Goal: Task Accomplishment & Management: Use online tool/utility

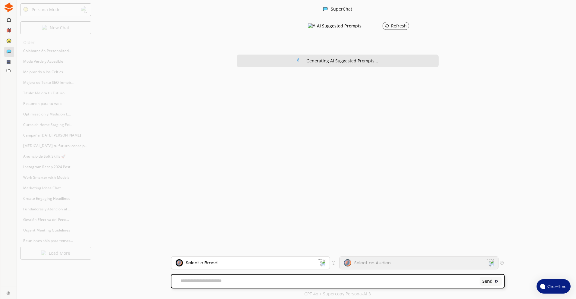
drag, startPoint x: 357, startPoint y: 295, endPoint x: 351, endPoint y: 292, distance: 6.1
click at [357, 295] on p "GPT 4o + Supercopy Persona-AI 3" at bounding box center [337, 293] width 67 height 5
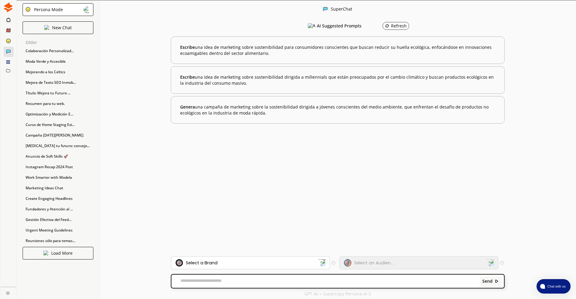
click at [46, 13] on div "Persona Mode" at bounding box center [58, 9] width 71 height 13
click at [5, 22] on div at bounding box center [9, 20] width 10 height 11
click at [7, 21] on icon at bounding box center [8, 19] width 4 height 5
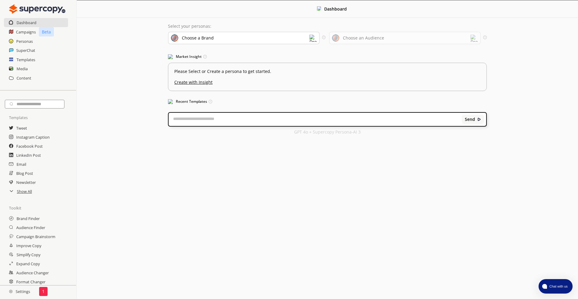
click at [16, 61] on div "Templates" at bounding box center [38, 59] width 76 height 9
click at [18, 61] on h2 "Templates" at bounding box center [26, 59] width 19 height 9
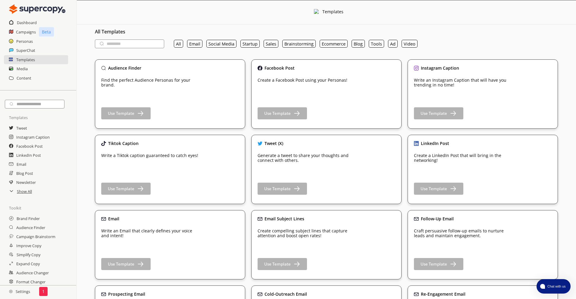
click at [456, 152] on p "Create a LinkedIn Post that will bring in the networking!" at bounding box center [463, 156] width 99 height 10
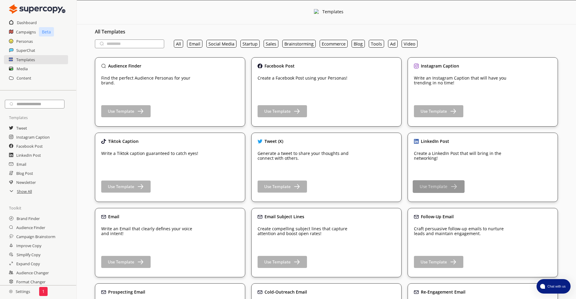
click at [448, 184] on button "Use Template" at bounding box center [439, 186] width 52 height 13
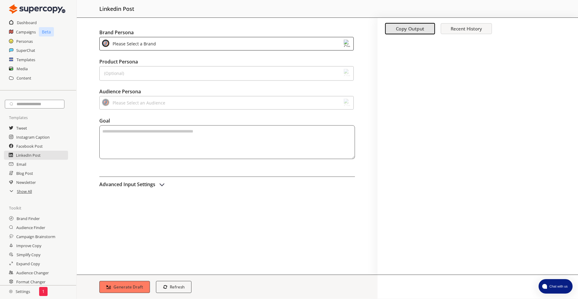
click at [181, 73] on div "(Optional)" at bounding box center [226, 71] width 254 height 14
drag, startPoint x: 167, startPoint y: 50, endPoint x: 167, endPoint y: 43, distance: 6.6
click at [167, 50] on div "Please Select a Brand" at bounding box center [227, 41] width 256 height 15
click at [167, 42] on div "Please Select a Brand" at bounding box center [226, 41] width 254 height 14
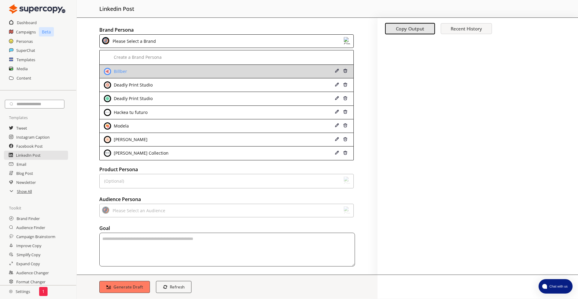
click at [145, 74] on div "Billber" at bounding box center [204, 71] width 200 height 7
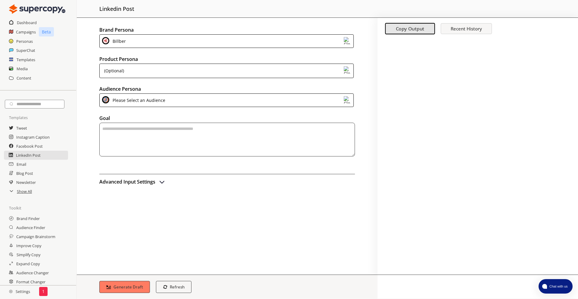
click at [145, 73] on div "(Optional)" at bounding box center [226, 71] width 254 height 14
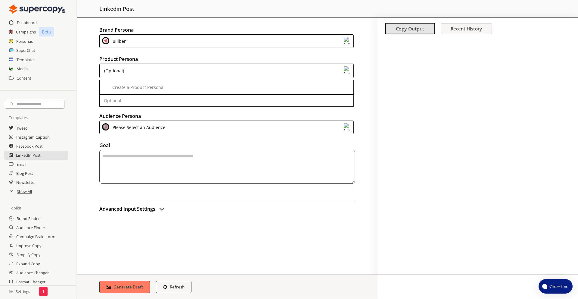
click at [139, 66] on div "(Optional)" at bounding box center [226, 71] width 254 height 14
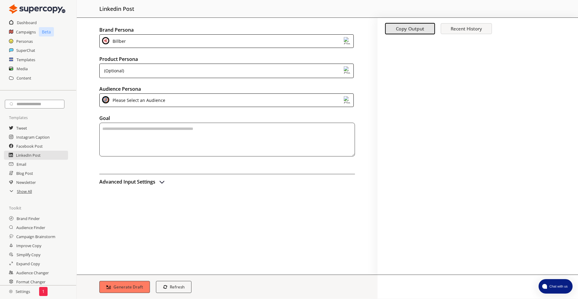
click at [144, 99] on div "Please Select an Audience" at bounding box center [138, 100] width 55 height 8
click at [136, 90] on h2 "Audience Persona" at bounding box center [227, 88] width 256 height 9
click at [128, 141] on textarea "textarea-textarea" at bounding box center [227, 140] width 256 height 34
click at [128, 177] on h2 "Advanced Input Settings" at bounding box center [127, 181] width 56 height 9
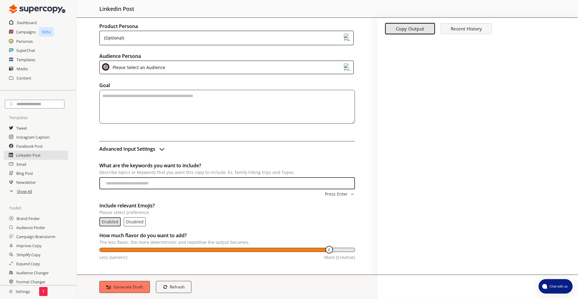
scroll to position [32, 0]
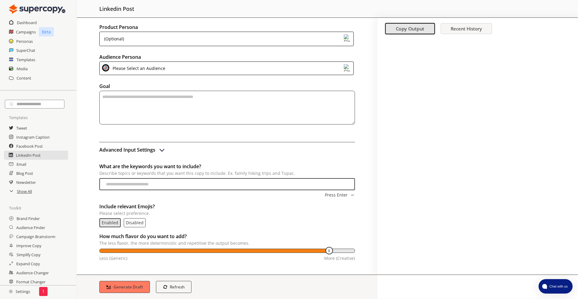
click at [133, 192] on div "What are the keywords you want to include? Describe topics or keywords that you…" at bounding box center [227, 180] width 256 height 36
drag, startPoint x: 131, startPoint y: 224, endPoint x: 155, endPoint y: 218, distance: 25.5
click at [155, 218] on div "Enabled Disabled" at bounding box center [227, 222] width 256 height 9
drag, startPoint x: 326, startPoint y: 251, endPoint x: 253, endPoint y: 245, distance: 72.8
click at [253, 249] on input "temperature-input" at bounding box center [227, 251] width 255 height 5
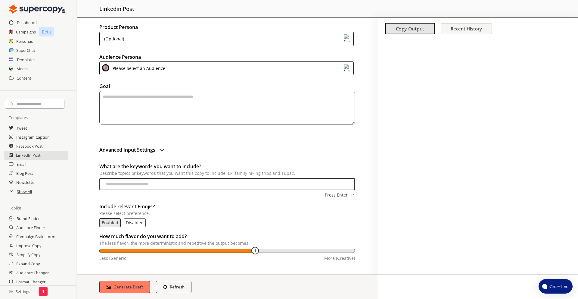
drag, startPoint x: 253, startPoint y: 249, endPoint x: 229, endPoint y: 244, distance: 24.0
click at [227, 248] on div "How much flavor do you want to add? The less flavor, the more deterministic and…" at bounding box center [227, 248] width 256 height 32
click at [226, 248] on div "How much flavor do you want to add? The less flavor, the more deterministic and…" at bounding box center [227, 248] width 256 height 32
type input "**"
click at [226, 250] on input "temperature-input" at bounding box center [227, 251] width 255 height 5
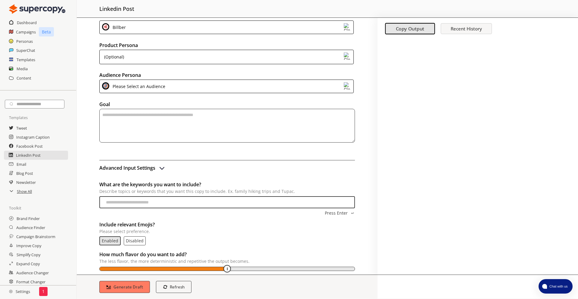
scroll to position [8, 0]
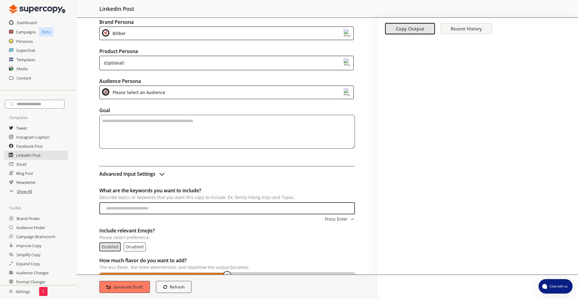
click at [187, 131] on textarea "textarea-textarea" at bounding box center [227, 132] width 256 height 34
click at [463, 26] on b "Recent History" at bounding box center [466, 29] width 31 height 6
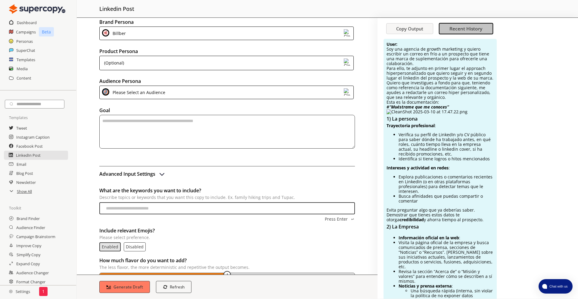
click at [439, 31] on button "Recent History" at bounding box center [466, 28] width 55 height 11
click at [396, 30] on b "Copy Output" at bounding box center [409, 29] width 27 height 6
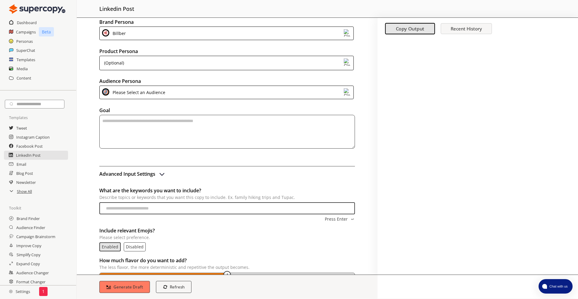
click at [165, 120] on textarea "textarea-textarea" at bounding box center [227, 132] width 256 height 34
type textarea "*"
paste textarea "**********"
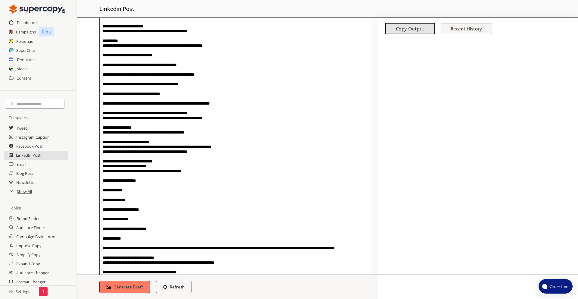
scroll to position [170, 0]
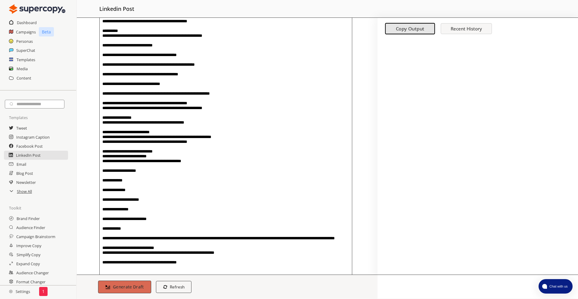
type textarea "**********"
click at [123, 284] on b "Generate Draft" at bounding box center [128, 287] width 31 height 6
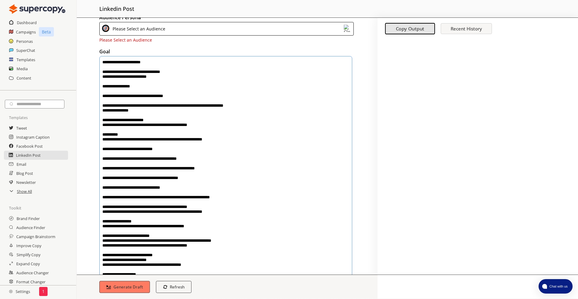
scroll to position [67, 0]
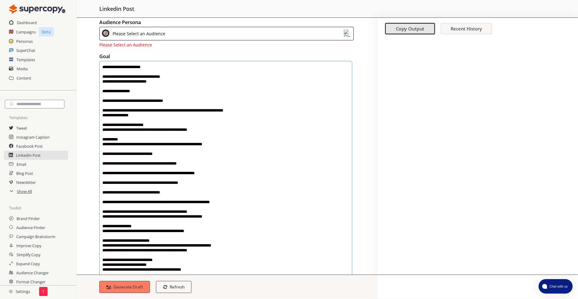
click at [146, 31] on div "Please Select an Audience" at bounding box center [138, 34] width 55 height 8
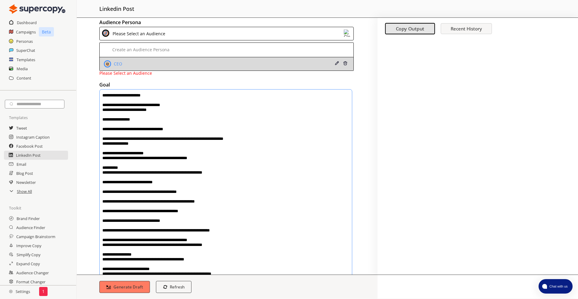
click at [292, 65] on div "CEO" at bounding box center [204, 63] width 200 height 7
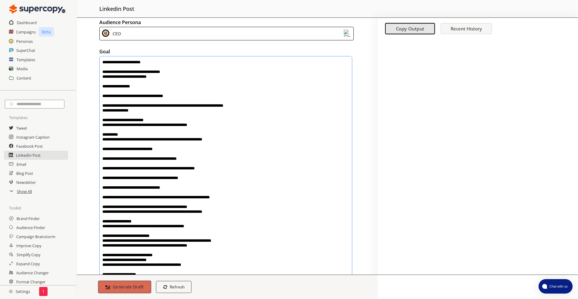
click at [131, 289] on b "Generate Draft" at bounding box center [128, 287] width 31 height 6
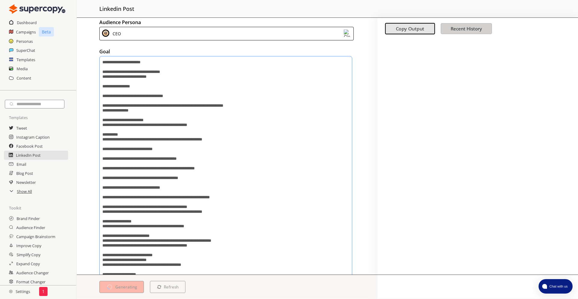
click at [451, 32] on button "Recent History" at bounding box center [466, 28] width 51 height 11
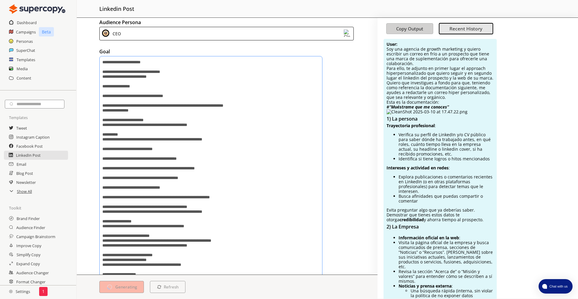
click at [399, 30] on button "Copy Output" at bounding box center [409, 28] width 47 height 11
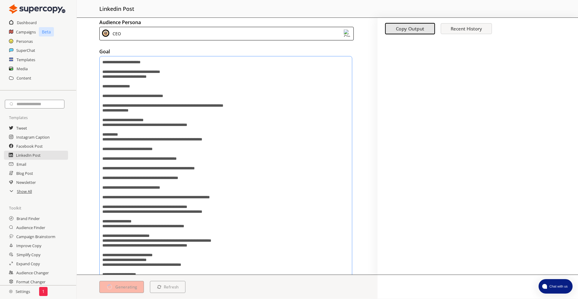
scroll to position [324, 0]
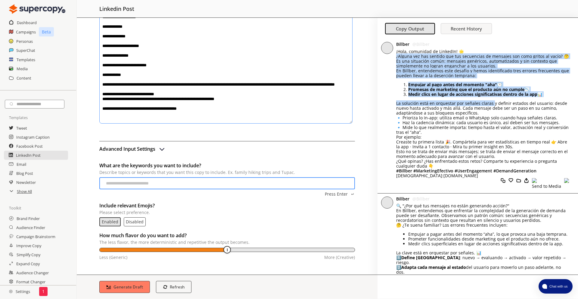
drag, startPoint x: 395, startPoint y: 56, endPoint x: 492, endPoint y: 103, distance: 107.8
click at [492, 103] on div "Billber @ Billber ¡Hola, comunidad de LinkedIn! 🌟 ¿Alguna vez has sentido que t…" at bounding box center [478, 116] width 201 height 154
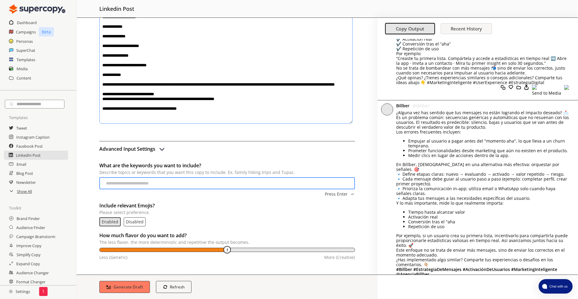
scroll to position [717, 0]
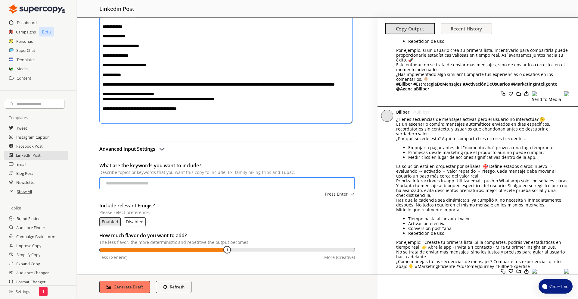
click at [59, 155] on div "LinkedIn Post" at bounding box center [36, 155] width 65 height 9
click at [139, 149] on h2 "Advanced Input Settings" at bounding box center [127, 148] width 56 height 9
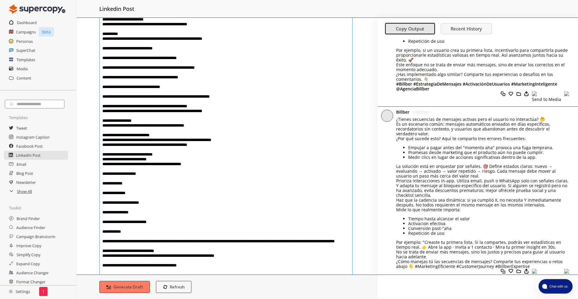
scroll to position [214, 0]
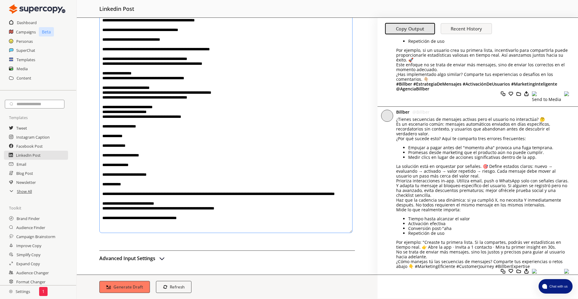
click at [121, 255] on h2 "Advanced Input Settings" at bounding box center [127, 258] width 56 height 9
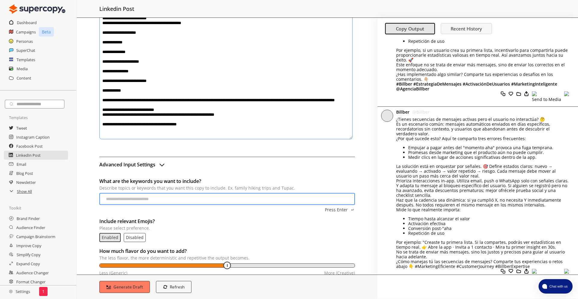
scroll to position [308, 0]
click at [130, 200] on input "What are the keywords you want to include? Describe topics or keywords that you…" at bounding box center [227, 199] width 256 height 12
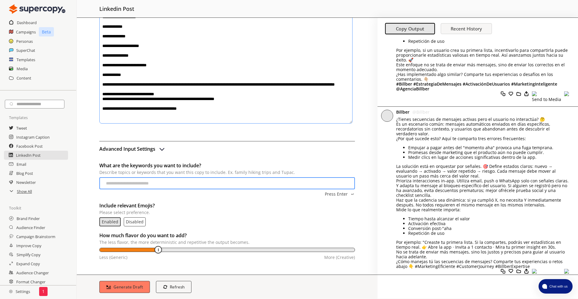
type input "**"
drag, startPoint x: 213, startPoint y: 251, endPoint x: 136, endPoint y: 279, distance: 81.7
click at [160, 256] on div "How much flavor do you want to add? The less flavor, the more deterministic and…" at bounding box center [227, 247] width 256 height 32
drag, startPoint x: 126, startPoint y: 288, endPoint x: 129, endPoint y: 285, distance: 3.6
click at [126, 288] on b "Generate Draft" at bounding box center [128, 287] width 31 height 6
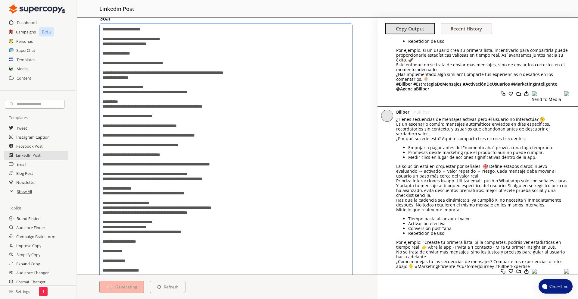
scroll to position [0, 0]
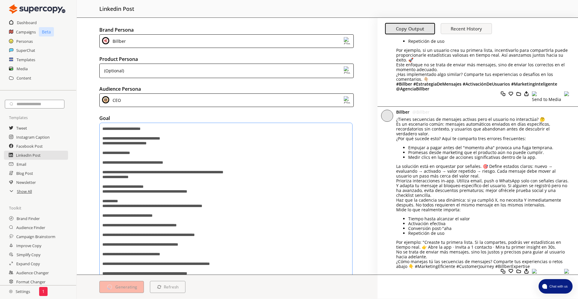
click at [235, 77] on div "(Optional)" at bounding box center [226, 71] width 254 height 14
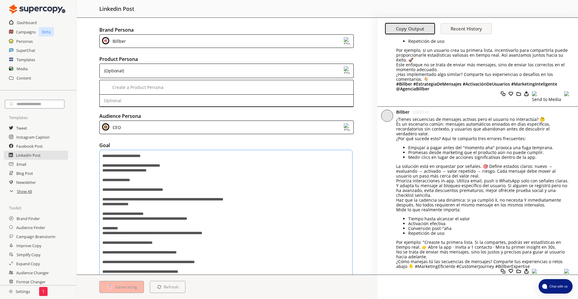
scroll to position [2, 0]
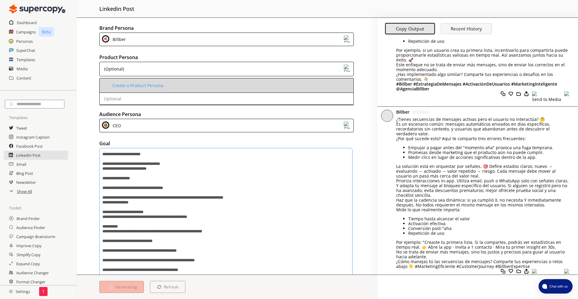
click at [154, 85] on div "Create a Product Persona" at bounding box center [137, 85] width 51 height 5
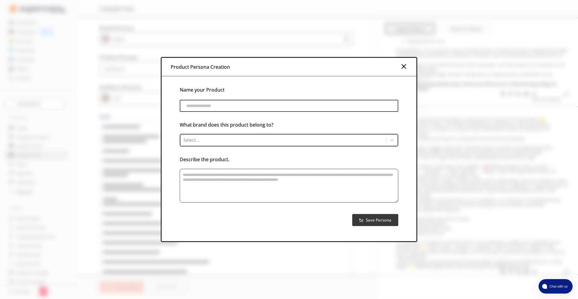
click at [198, 104] on input "product-persona-input-input" at bounding box center [289, 106] width 219 height 12
drag, startPoint x: 310, startPoint y: 152, endPoint x: 319, endPoint y: 141, distance: 14.2
click at [311, 152] on div "Describe the product." at bounding box center [289, 155] width 219 height 18
click at [319, 141] on div at bounding box center [284, 140] width 200 height 6
drag, startPoint x: 400, startPoint y: 59, endPoint x: 402, endPoint y: 61, distance: 3.3
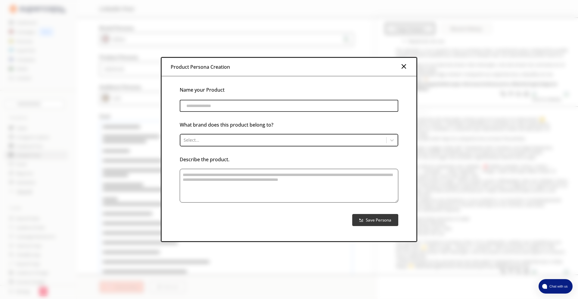
click at [400, 60] on div "Product Persona Creation" at bounding box center [289, 67] width 255 height 18
click at [408, 64] on div "Product Persona Creation" at bounding box center [289, 67] width 255 height 18
drag, startPoint x: 408, startPoint y: 64, endPoint x: 404, endPoint y: 65, distance: 4.2
click at [404, 65] on div "Product Persona Creation" at bounding box center [289, 67] width 255 height 18
click at [404, 65] on img at bounding box center [403, 66] width 7 height 7
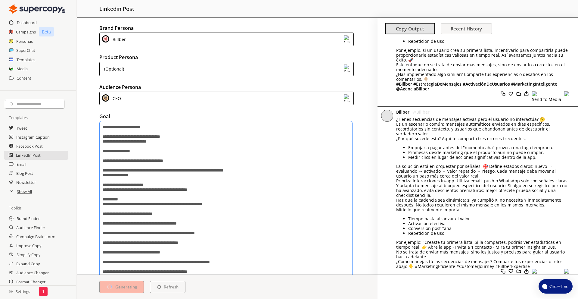
click at [299, 42] on div "Billber" at bounding box center [226, 40] width 254 height 14
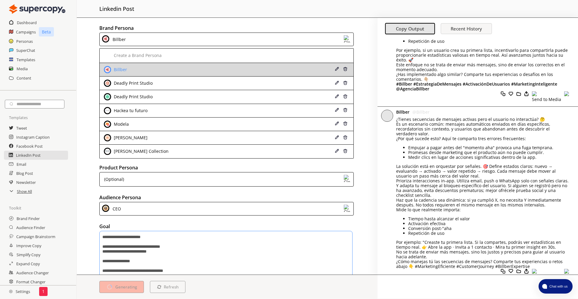
click at [335, 70] on img at bounding box center [337, 69] width 4 height 4
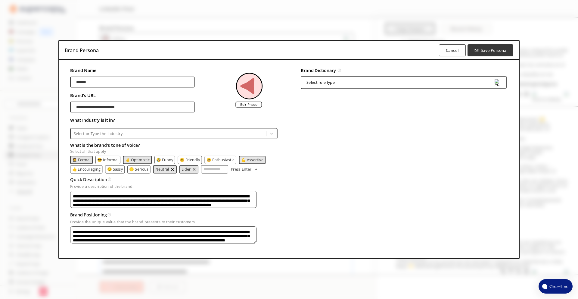
click at [334, 80] on div "Select rule type" at bounding box center [404, 82] width 206 height 12
click at [126, 83] on input "*******" at bounding box center [132, 81] width 124 height 11
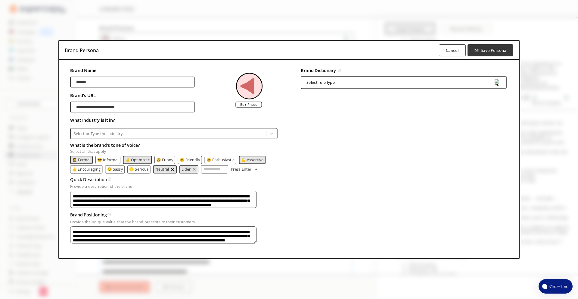
click at [117, 194] on textarea "**********" at bounding box center [163, 199] width 186 height 17
drag, startPoint x: 117, startPoint y: 194, endPoint x: 213, endPoint y: 213, distance: 97.9
click at [270, 227] on div "**********" at bounding box center [173, 155] width 207 height 178
drag, startPoint x: 145, startPoint y: 198, endPoint x: 127, endPoint y: 203, distance: 19.1
click at [145, 197] on textarea "**********" at bounding box center [163, 199] width 186 height 17
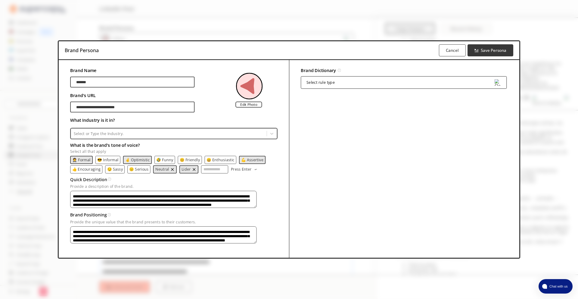
drag, startPoint x: 117, startPoint y: 206, endPoint x: 111, endPoint y: 220, distance: 15.9
click at [117, 214] on div "**********" at bounding box center [173, 155] width 207 height 178
drag, startPoint x: 108, startPoint y: 233, endPoint x: 187, endPoint y: 246, distance: 79.6
click at [187, 246] on div "**********" at bounding box center [289, 159] width 461 height 198
click at [311, 80] on div "Select rule type" at bounding box center [321, 82] width 28 height 4
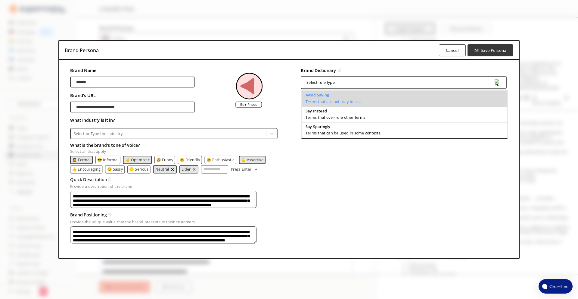
click at [322, 99] on p "Terms that are not okay to use." at bounding box center [333, 101] width 56 height 4
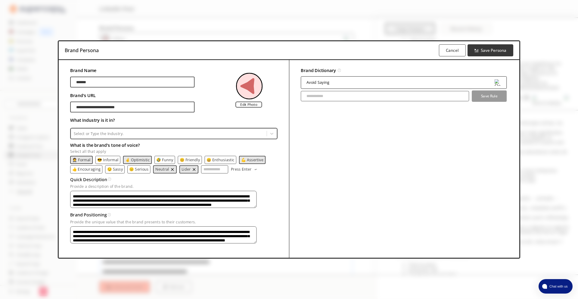
click at [321, 95] on input "text" at bounding box center [385, 96] width 168 height 10
click at [456, 70] on div "Brand Dictionary Define key brand-specific terms and language for consistent me…" at bounding box center [404, 70] width 207 height 8
click at [446, 76] on div "Avoid Saying" at bounding box center [404, 82] width 206 height 12
click at [213, 165] on input "What is the brand's tone of voice? Select all that apply" at bounding box center [214, 169] width 27 height 8
type input "*"
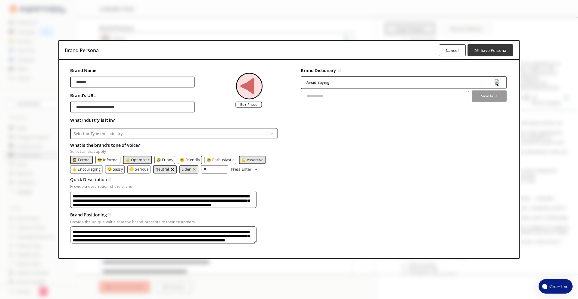
type input "*"
type input "**********"
click at [480, 44] on button "Save Persona" at bounding box center [490, 50] width 48 height 13
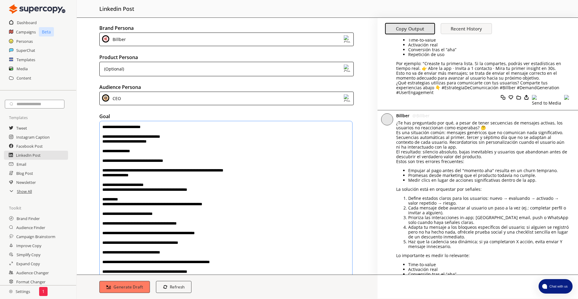
click at [297, 35] on div "Billber" at bounding box center [226, 40] width 254 height 14
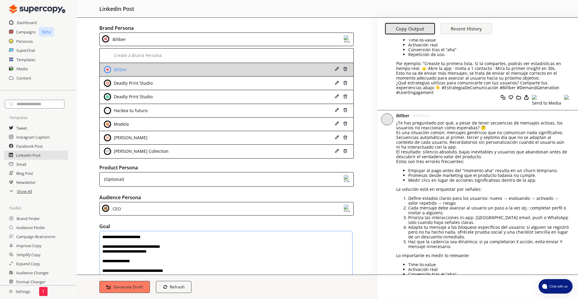
click at [335, 69] on img at bounding box center [337, 69] width 4 height 4
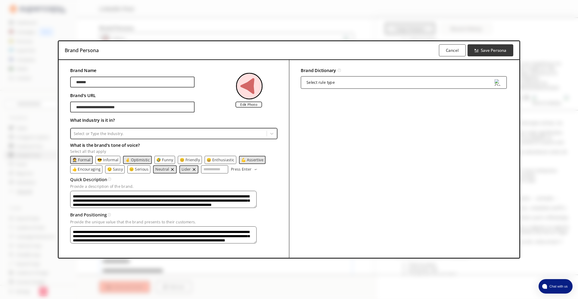
click at [217, 169] on input "What is the brand's tone of voice? Select all that apply" at bounding box center [214, 169] width 27 height 8
type input "********"
click at [280, 160] on div "**********" at bounding box center [289, 159] width 461 height 198
click at [247, 167] on p "Press Enter" at bounding box center [241, 169] width 20 height 4
drag, startPoint x: 490, startPoint y: 50, endPoint x: 289, endPoint y: 176, distance: 237.1
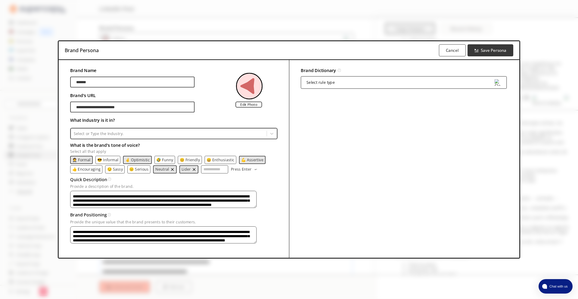
click at [291, 176] on div "**********" at bounding box center [289, 149] width 461 height 216
click at [214, 165] on input "What is the brand's tone of voice? Select all that apply" at bounding box center [214, 169] width 27 height 8
type input "**********"
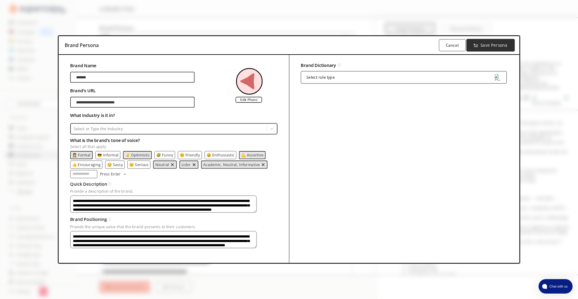
click at [479, 40] on button "Save Persona" at bounding box center [490, 45] width 48 height 13
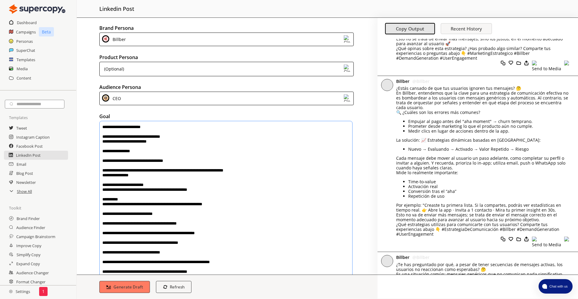
scroll to position [573, 0]
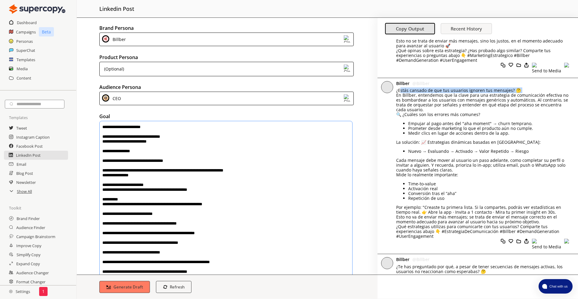
drag, startPoint x: 402, startPoint y: 83, endPoint x: 399, endPoint y: 81, distance: 3.5
click at [401, 88] on div "¿Estás cansado de que tus usuarios ignoren tus mensajes? 🤔 En Billber, entendem…" at bounding box center [482, 163] width 173 height 151
click at [398, 88] on p "¿Estás cansado de que tus usuarios ignoren tus mensajes? 🤔" at bounding box center [482, 90] width 173 height 5
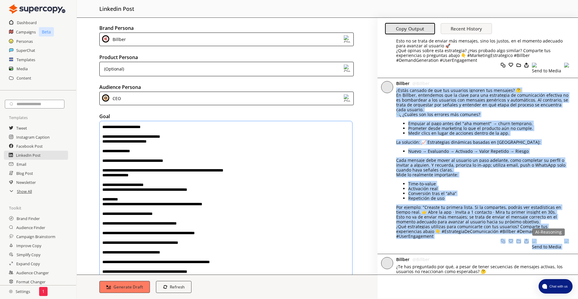
drag, startPoint x: 397, startPoint y: 81, endPoint x: 471, endPoint y: 221, distance: 159.2
click at [471, 221] on div "Billber @ Billber ¿Estás cansado de que tus usuarios ignoren tus mensajes? 🤔 En…" at bounding box center [478, 166] width 201 height 176
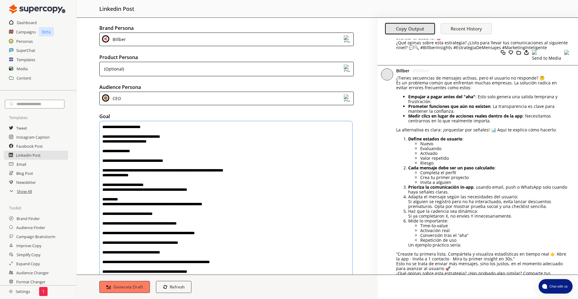
scroll to position [351, 0]
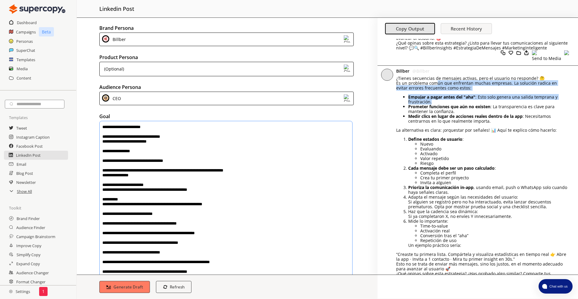
drag, startPoint x: 436, startPoint y: 71, endPoint x: 563, endPoint y: 93, distance: 128.3
click at [563, 93] on div "¿Tienes secuencias de mensajes activas, pero el usuario no responde? 🤔 Es un pr…" at bounding box center [482, 181] width 173 height 210
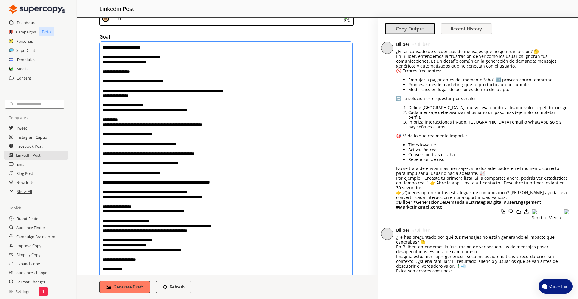
scroll to position [324, 0]
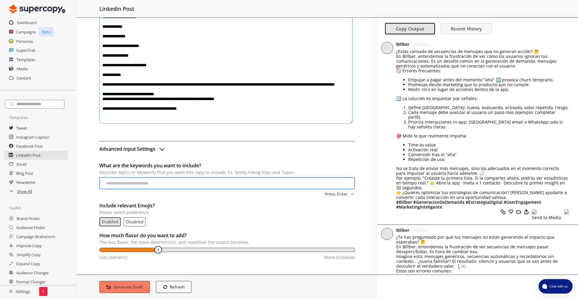
click at [178, 186] on input "What are the keywords you want to include? Describe topics or keywords that you…" at bounding box center [227, 183] width 256 height 12
click at [152, 148] on h2 "Advanced Input Settings" at bounding box center [127, 148] width 56 height 9
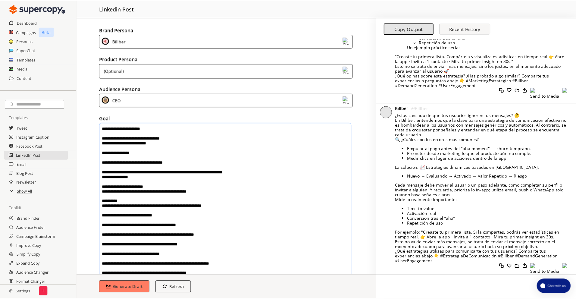
scroll to position [772, 0]
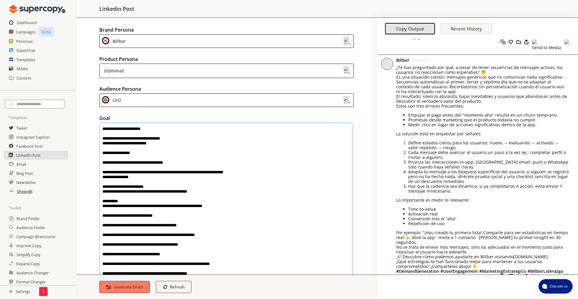
click at [30, 193] on h2 "Show All" at bounding box center [25, 191] width 16 height 9
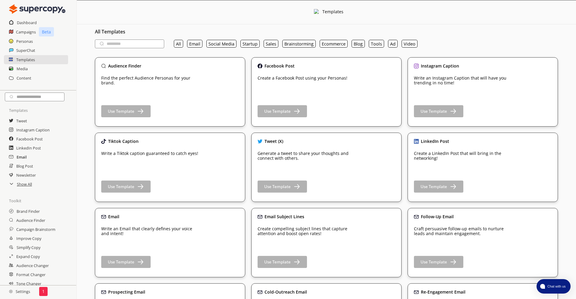
scroll to position [11, 0]
click at [28, 236] on h2 "Improve Copy" at bounding box center [29, 235] width 26 height 9
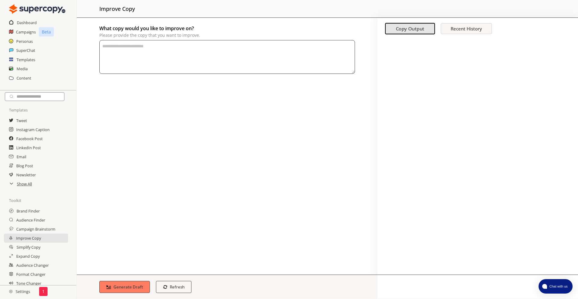
click at [135, 58] on textarea "What copy would you like to improve on? Please provide the copy that you want t…" at bounding box center [227, 57] width 256 height 34
paste textarea "**********"
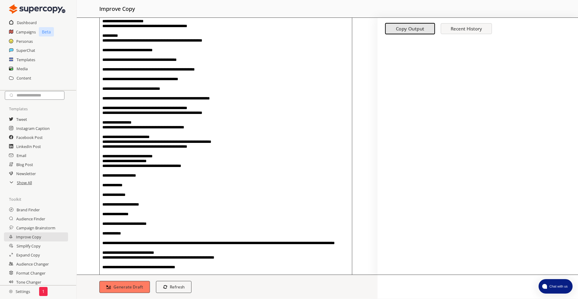
scroll to position [73, 0]
type textarea "**********"
click at [168, 271] on p "regenerate" at bounding box center [174, 274] width 30 height 8
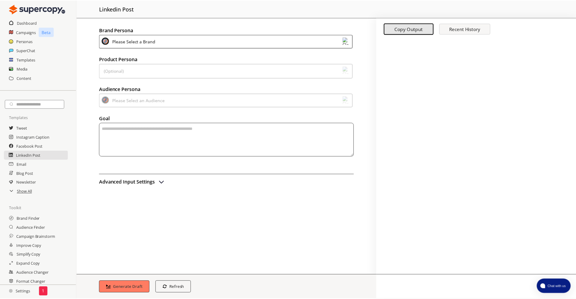
scroll to position [11, 0]
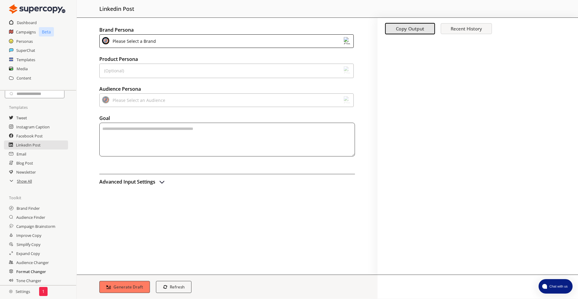
click at [23, 271] on h2 "Format Changer" at bounding box center [31, 271] width 30 height 9
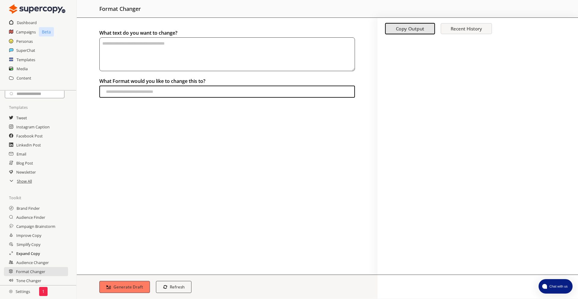
click at [22, 257] on h2 "Expand Copy" at bounding box center [28, 253] width 24 height 9
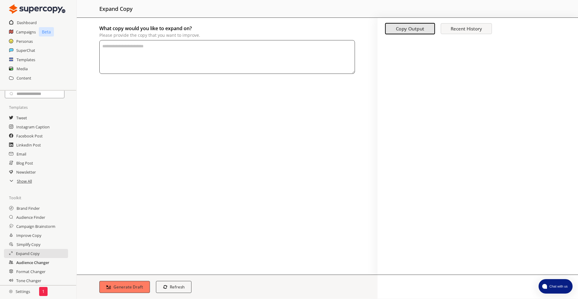
click at [18, 262] on h2 "Audience Changer" at bounding box center [32, 262] width 33 height 9
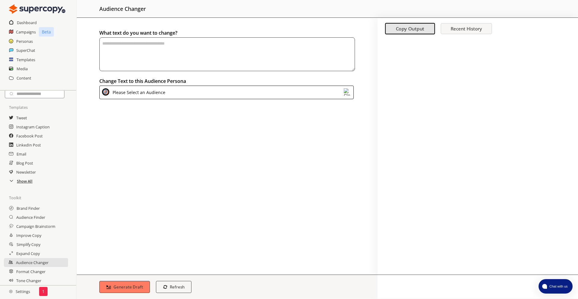
click at [23, 181] on h2 "Show All" at bounding box center [25, 180] width 16 height 9
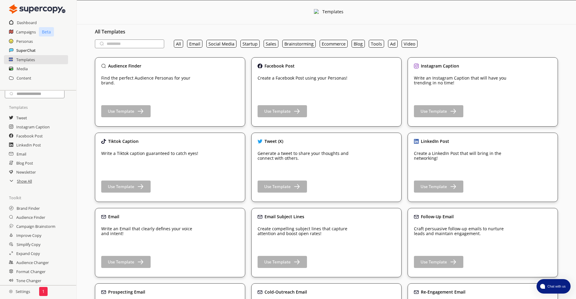
click at [24, 48] on h2 "SuperChat" at bounding box center [25, 50] width 19 height 9
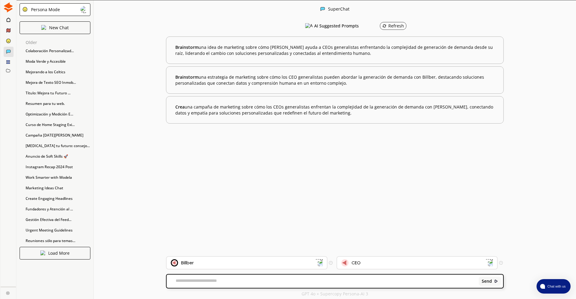
click at [8, 41] on icon at bounding box center [9, 41] width 2 height 0
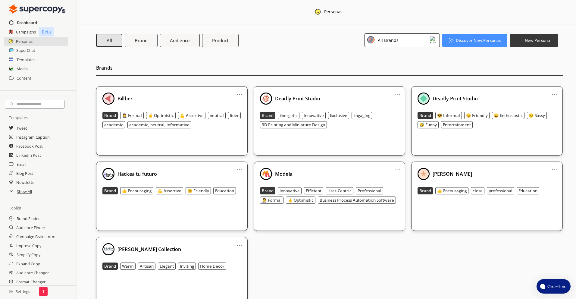
click at [22, 23] on h2 "Dashboard" at bounding box center [27, 22] width 20 height 9
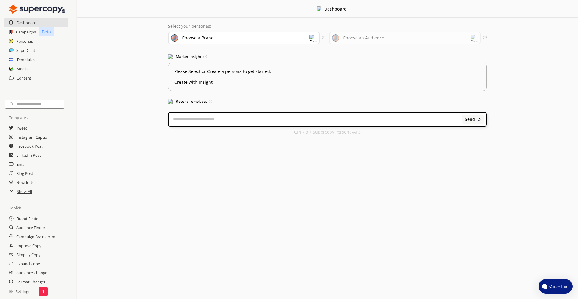
click at [313, 135] on div "Select your personas: Choose a Brand Select the brand persona you want to use—d…" at bounding box center [327, 79] width 331 height 123
click at [313, 133] on p "GPT 4o + Supercopy Persona-AI 3" at bounding box center [327, 131] width 67 height 5
click at [309, 36] on div "Choose a Brand" at bounding box center [244, 38] width 152 height 13
click at [297, 24] on p "Select your personas:" at bounding box center [327, 26] width 319 height 5
click at [54, 54] on div "SuperChat" at bounding box center [38, 50] width 76 height 9
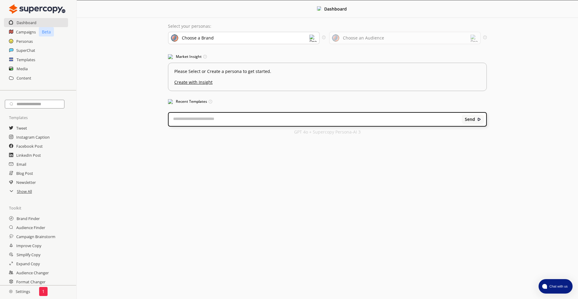
click at [52, 51] on div "SuperChat" at bounding box center [38, 50] width 76 height 9
click at [19, 50] on h2 "SuperChat" at bounding box center [25, 50] width 19 height 9
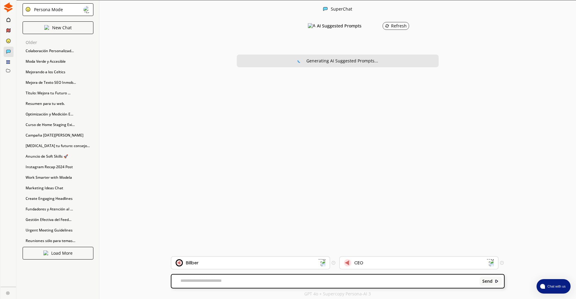
click at [255, 279] on textarea at bounding box center [324, 281] width 306 height 6
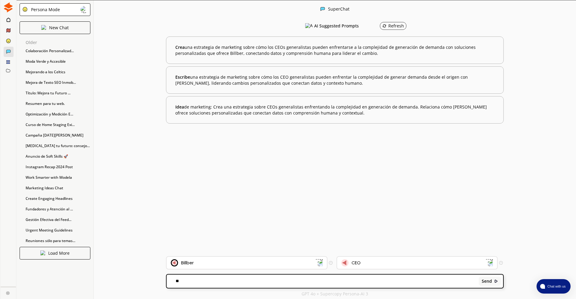
type textarea "*"
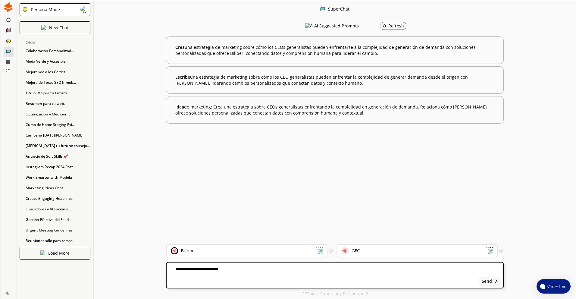
paste textarea "**********"
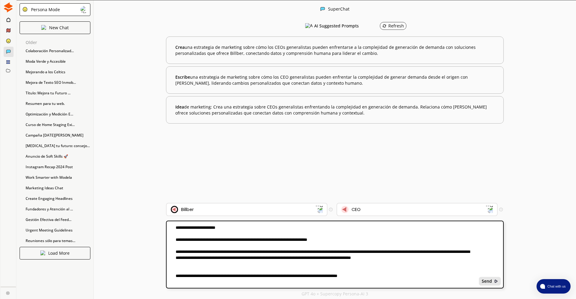
type textarea "**********"
click at [484, 279] on b "Send" at bounding box center [487, 281] width 10 height 5
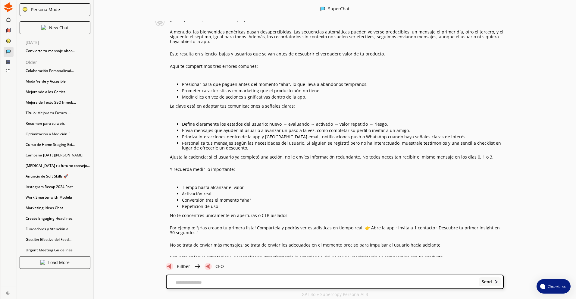
scroll to position [0, 0]
click at [440, 239] on div "¿Te ha pasado que envías mensajes y no obtienes respuesta? A menudo, las bienve…" at bounding box center [336, 138] width 333 height 242
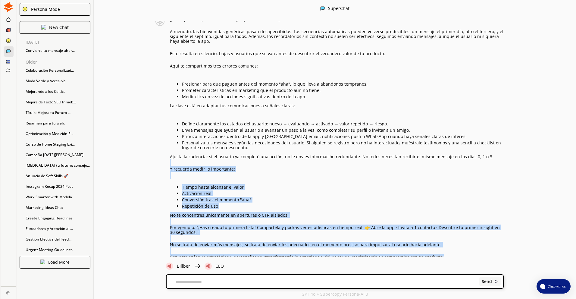
scroll to position [296, 0]
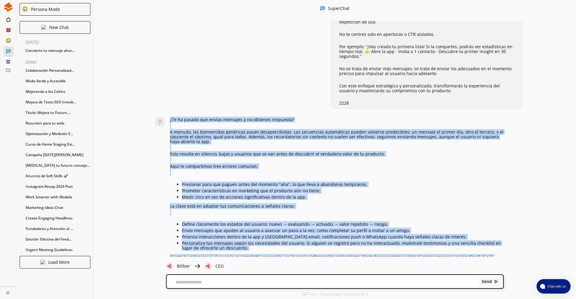
drag, startPoint x: 438, startPoint y: 244, endPoint x: 171, endPoint y: 105, distance: 301.0
click at [171, 117] on div "¿Te ha pasado que envías mensajes y no obtienes respuesta? A menudo, las bienve…" at bounding box center [336, 238] width 333 height 242
copy div "¿Te ha pasado que envías mensajes y no obtienes respuesta? A menudo, las bienve…"
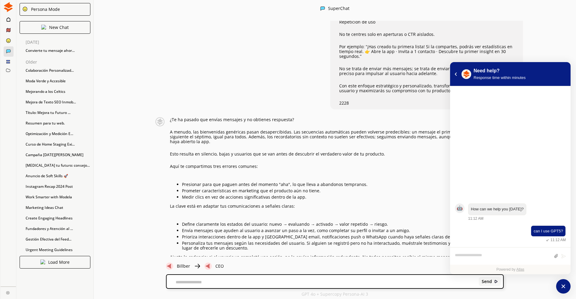
click at [247, 281] on textarea at bounding box center [322, 281] width 310 height 5
paste textarea "**********"
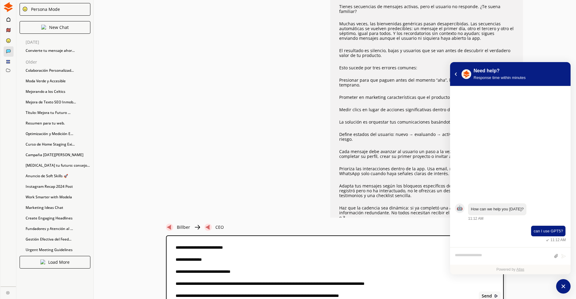
scroll to position [0, 0]
drag, startPoint x: 351, startPoint y: 8, endPoint x: 351, endPoint y: 13, distance: 4.8
click at [351, 8] on p "Tienes secuencias de mensajes activas, pero el usuario no responde. ¿Te suena f…" at bounding box center [426, 10] width 175 height 10
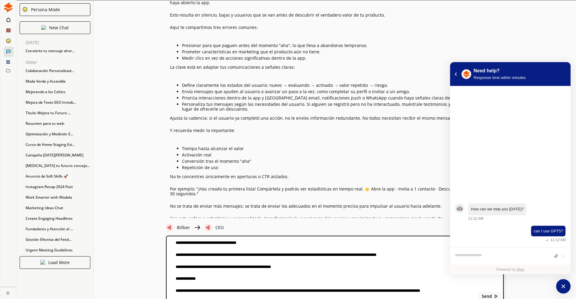
click at [180, 245] on textarea at bounding box center [322, 269] width 310 height 59
click at [175, 242] on textarea at bounding box center [322, 269] width 310 height 59
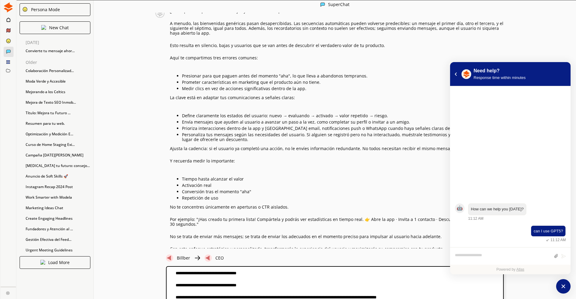
type textarea "**********"
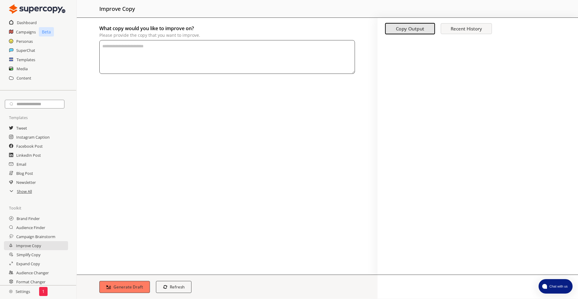
click at [162, 51] on textarea "What copy would you like to improve on? Please provide the copy that you want t…" at bounding box center [227, 57] width 256 height 34
paste textarea "**********"
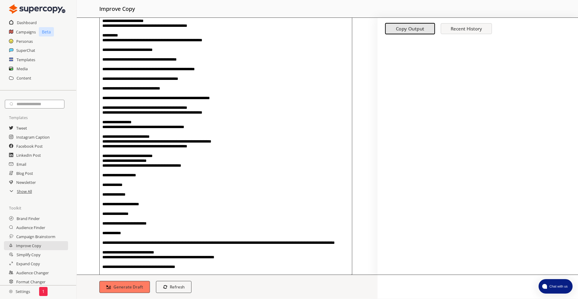
scroll to position [89, 0]
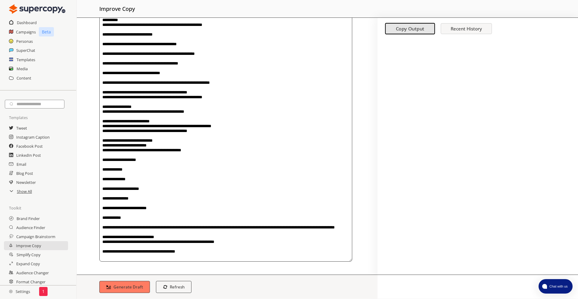
click at [180, 257] on textarea "What copy would you like to improve on? Please provide the copy that you want t…" at bounding box center [225, 106] width 253 height 310
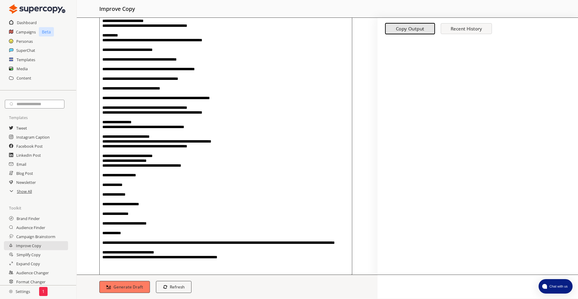
scroll to position [0, 0]
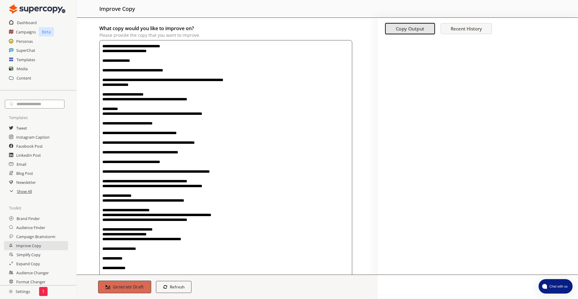
type textarea "**********"
click at [123, 282] on button "Generate Draft" at bounding box center [124, 286] width 53 height 13
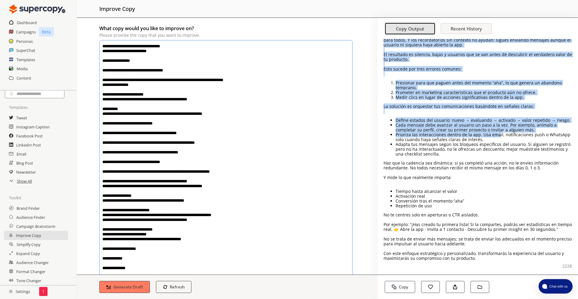
scroll to position [22, 0]
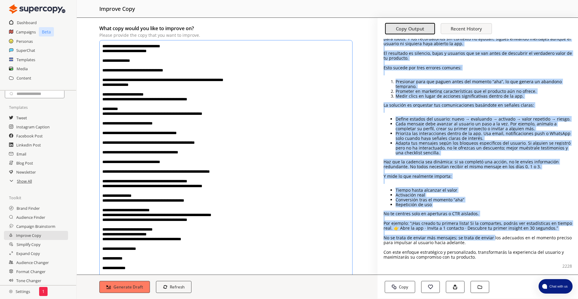
drag, startPoint x: 386, startPoint y: 48, endPoint x: 491, endPoint y: 242, distance: 221.4
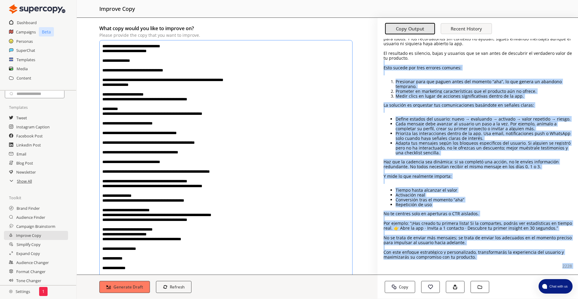
scroll to position [0, 0]
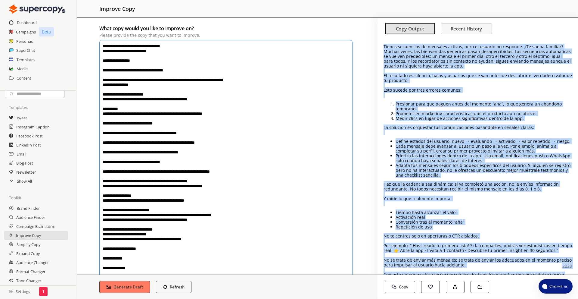
drag, startPoint x: 491, startPoint y: 254, endPoint x: 383, endPoint y: 44, distance: 236.1
click at [383, 44] on div "Tienes secuencias de mensajes activas, pero el usuario no responde. ¿Te suena f…" at bounding box center [478, 164] width 201 height 269
copy div "Tienes secuencias de mensajes activas, pero el usuario no responde. ¿Te suena f…"
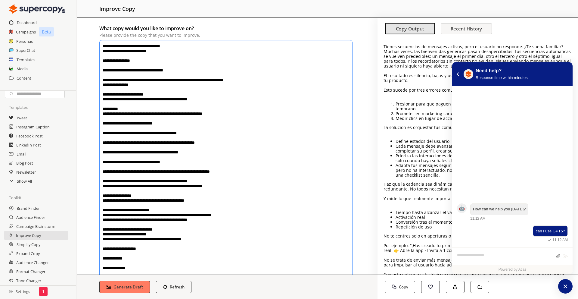
drag, startPoint x: 262, startPoint y: 251, endPoint x: 119, endPoint y: 18, distance: 272.4
click at [119, 18] on div "What copy would you like to improve on? Please provide the copy that you want t…" at bounding box center [227, 146] width 301 height 257
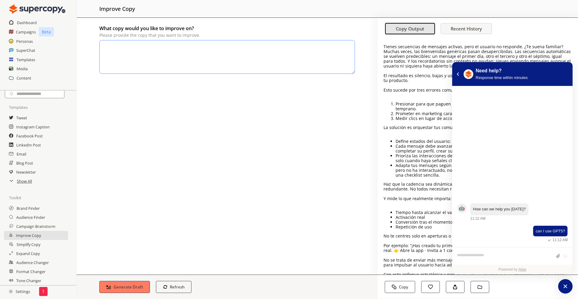
paste textarea "**********"
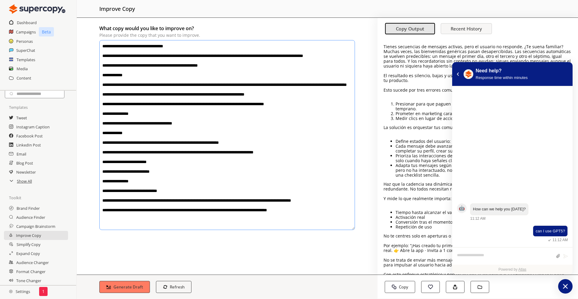
type textarea "**********"
click at [561, 287] on icon "atlas-launcher" at bounding box center [565, 286] width 9 height 9
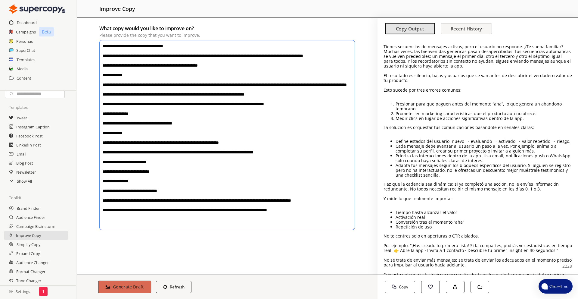
click at [139, 285] on b "Generate Draft" at bounding box center [128, 287] width 31 height 6
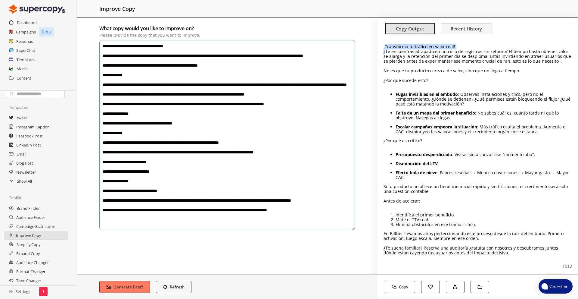
click at [385, 48] on div "¡Transforma tu tráfico en valor real! ¿Te encuentras atrapado en un ciclo de re…" at bounding box center [478, 149] width 189 height 211
click at [383, 46] on div "¡Transforma tu tráfico en valor real! ¿Te encuentras atrapado en un ciclo de re…" at bounding box center [478, 157] width 201 height 236
drag, startPoint x: 383, startPoint y: 47, endPoint x: 530, endPoint y: 51, distance: 147.0
click at [530, 51] on div "¡Transforma tu tráfico en valor real! ¿Te encuentras atrapado en un ciclo de re…" at bounding box center [478, 157] width 201 height 236
drag, startPoint x: 332, startPoint y: 223, endPoint x: 108, endPoint y: 39, distance: 289.5
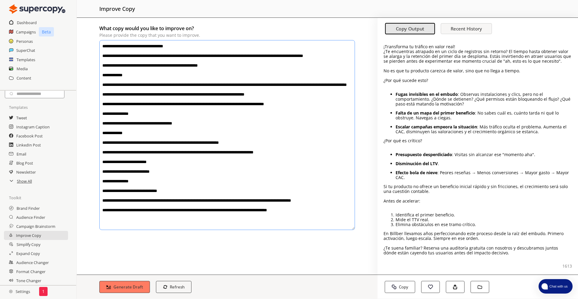
click at [108, 39] on div "What copy would you like to improve on? Please provide the copy that you want t…" at bounding box center [227, 127] width 256 height 207
drag, startPoint x: 321, startPoint y: 219, endPoint x: 112, endPoint y: 35, distance: 278.0
click at [112, 35] on div "What copy would you like to improve on? Please provide the copy that you want t…" at bounding box center [227, 127] width 256 height 207
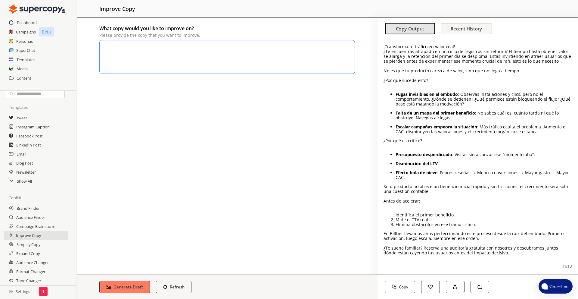
paste textarea "**********"
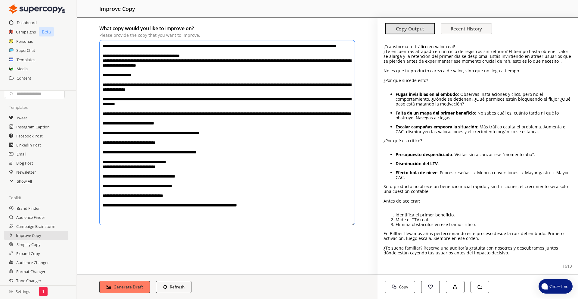
click at [139, 48] on textarea "What copy would you like to improve on? Please provide the copy that you want t…" at bounding box center [227, 132] width 256 height 185
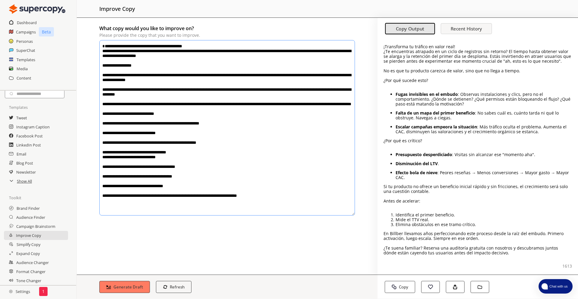
drag, startPoint x: 131, startPoint y: 57, endPoint x: 101, endPoint y: 57, distance: 29.8
click at [101, 57] on textarea "What copy would you like to improve on? Please provide the copy that you want t…" at bounding box center [227, 127] width 256 height 175
type textarea "**********"
click at [120, 289] on button "Generate Draft" at bounding box center [124, 286] width 53 height 13
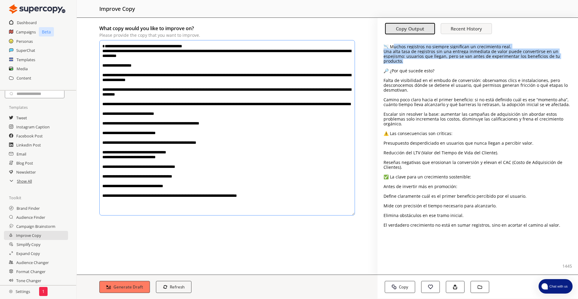
drag, startPoint x: 392, startPoint y: 47, endPoint x: 515, endPoint y: 63, distance: 123.5
click at [515, 63] on div "📉 Muchos registros no siempre significan un crecimiento real. Una alta tasa de …" at bounding box center [478, 135] width 189 height 183
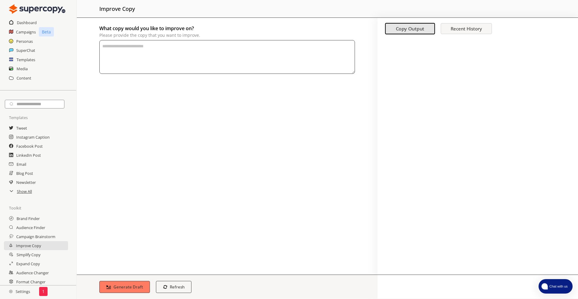
click at [183, 51] on textarea "What copy would you like to improve on? Please provide the copy that you want t…" at bounding box center [227, 57] width 256 height 34
paste textarea "**********"
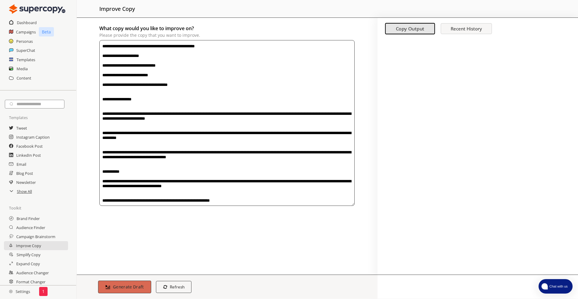
type textarea "**********"
click at [114, 288] on b "Generate Draft" at bounding box center [128, 287] width 31 height 6
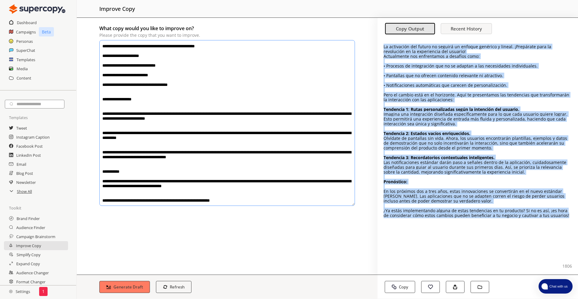
drag, startPoint x: 383, startPoint y: 48, endPoint x: 490, endPoint y: 219, distance: 202.0
click at [490, 219] on div "La activación del futuro no seguirá un enfoque genérico y lineal. ¡Prepárate pa…" at bounding box center [478, 157] width 201 height 236
copy div "La activación del futuro no seguirá un enfoque genérico y lineal. ¡Prepárate pa…"
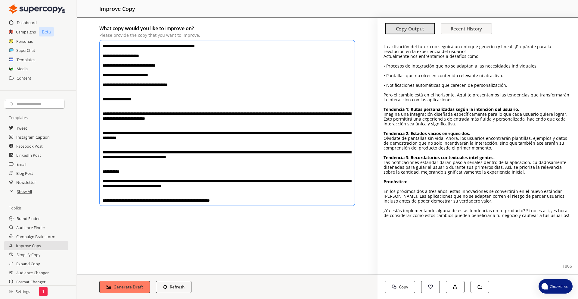
drag, startPoint x: 260, startPoint y: 198, endPoint x: 118, endPoint y: 36, distance: 216.0
click at [118, 36] on div "What copy would you like to improve on? Please provide the copy that you want t…" at bounding box center [227, 115] width 256 height 183
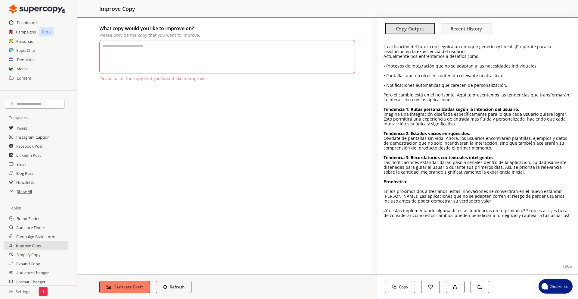
paste textarea "**********"
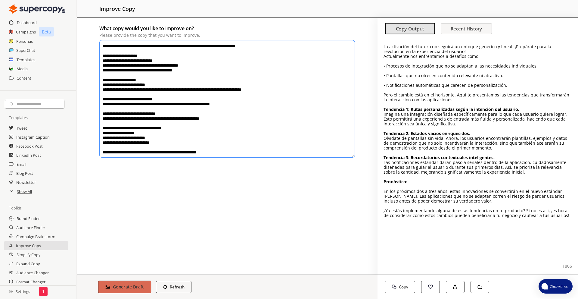
click at [131, 282] on button "Generate Draft" at bounding box center [124, 286] width 53 height 13
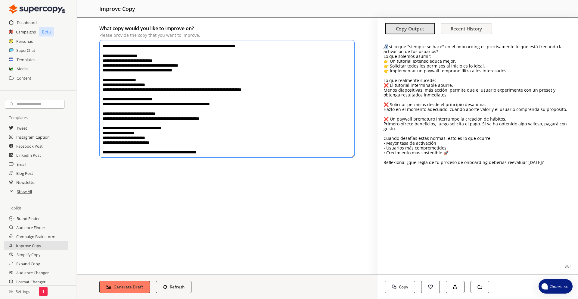
click at [388, 47] on p "¿Y si lo que "siempre se hace" en el onboarding es precisamente lo que está fre…" at bounding box center [478, 49] width 189 height 10
click at [385, 45] on p "¿Y si lo que "siempre se hace" en el onboarding es precisamente lo que está fre…" at bounding box center [478, 49] width 189 height 10
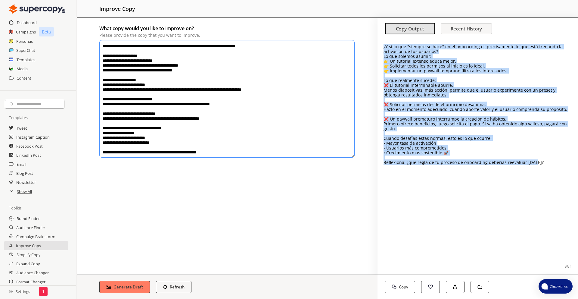
drag, startPoint x: 382, startPoint y: 46, endPoint x: 547, endPoint y: 166, distance: 204.6
click at [547, 166] on div "¿Y si lo que "siempre se hace" en el onboarding es precisamente lo que está fre…" at bounding box center [478, 157] width 201 height 236
copy div "¿Y si lo que "siempre se hace" en el onboarding es precisamente lo que está fre…"
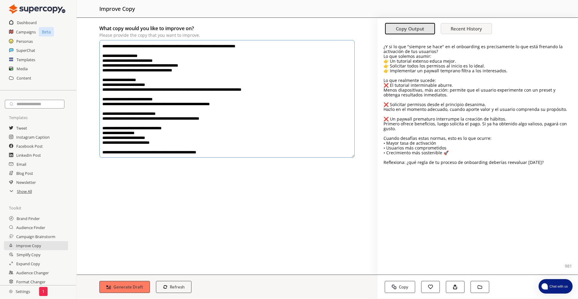
click at [210, 109] on textarea "**********" at bounding box center [226, 98] width 255 height 117
drag, startPoint x: 240, startPoint y: 150, endPoint x: 98, endPoint y: 38, distance: 180.6
click at [98, 38] on div "**********" at bounding box center [227, 146] width 301 height 257
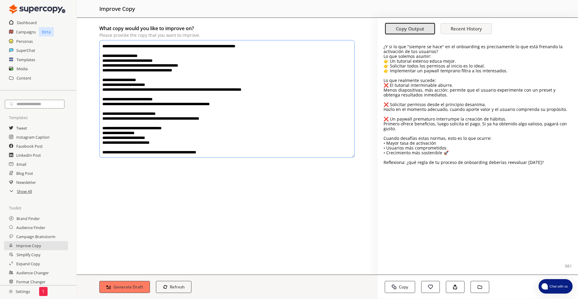
paste textarea "**********"
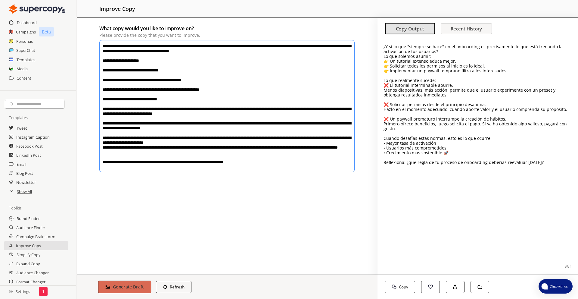
type textarea "**********"
click at [121, 282] on button "Generate Draft" at bounding box center [124, 286] width 53 height 13
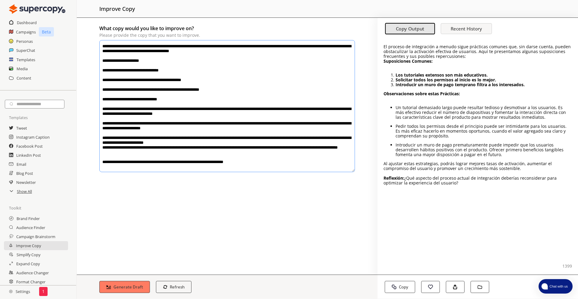
drag, startPoint x: 506, startPoint y: 190, endPoint x: 382, endPoint y: 45, distance: 190.3
click at [382, 45] on div "El proceso de integración a menudo sigue prácticas comunes que, sin darse cuent…" at bounding box center [478, 157] width 201 height 236
copy div "El proceso de integración a menudo sigue prácticas comunes que, sin darse cuent…"
drag, startPoint x: 297, startPoint y: 168, endPoint x: 101, endPoint y: 43, distance: 232.3
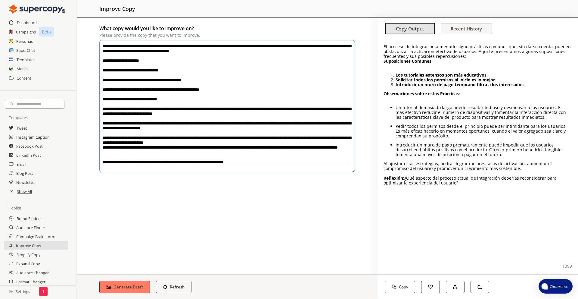
click at [101, 43] on textarea "What copy would you like to improve on? Please provide the copy that you want t…" at bounding box center [227, 106] width 256 height 132
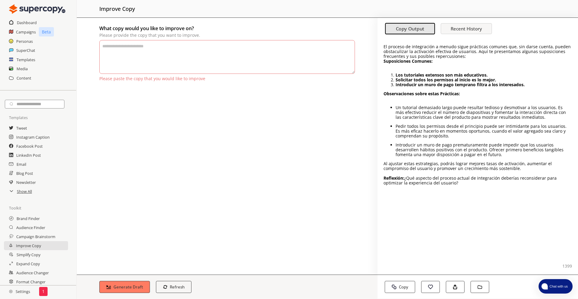
paste textarea "**********"
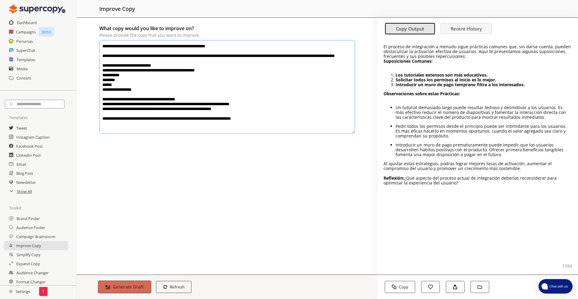
type textarea "**********"
click at [119, 289] on b "Generate Draft" at bounding box center [128, 287] width 31 height 6
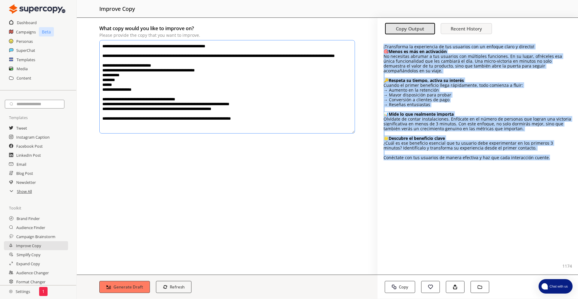
drag, startPoint x: 544, startPoint y: 154, endPoint x: 391, endPoint y: 43, distance: 188.4
click at [391, 43] on div "¡Transforma la experiencia de tus usuarios con un enfoque claro y directo! 🎯 Me…" at bounding box center [478, 157] width 201 height 236
copy div "¡Transforma la experiencia de tus usuarios con un enfoque claro y directo! 🎯 Me…"
click at [535, 165] on div "¡Transforma la experiencia de tus usuarios con un enfoque claro y directo! 🎯 Me…" at bounding box center [478, 157] width 201 height 236
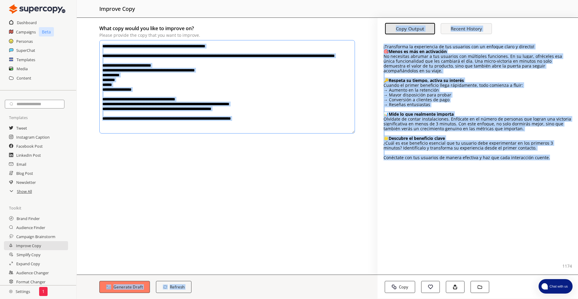
drag, startPoint x: 535, startPoint y: 153, endPoint x: 374, endPoint y: 47, distance: 193.2
click at [374, 47] on div "**********" at bounding box center [327, 158] width 501 height 281
click at [384, 49] on p "🎯 Menos es más en activación" at bounding box center [478, 51] width 189 height 5
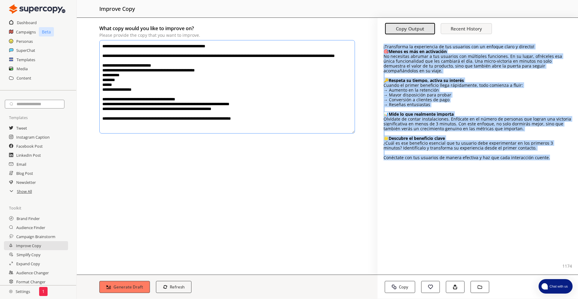
drag, startPoint x: 384, startPoint y: 45, endPoint x: 548, endPoint y: 165, distance: 203.1
click at [548, 165] on div "¡Transforma la experiencia de tus usuarios con un enfoque claro y directo! 🎯 Me…" at bounding box center [478, 157] width 201 height 236
copy div "¡Transforma la experiencia de tus usuarios con un enfoque claro y directo! 🎯 Me…"
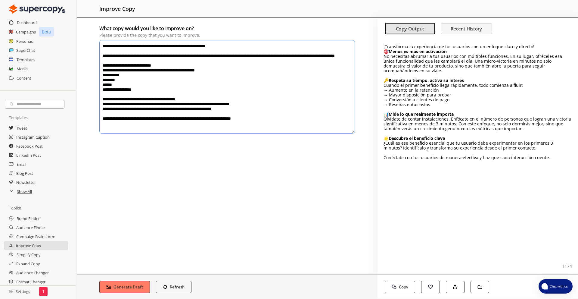
click at [205, 60] on textarea "**********" at bounding box center [227, 86] width 256 height 93
drag, startPoint x: 288, startPoint y: 128, endPoint x: 128, endPoint y: 34, distance: 186.0
click at [128, 34] on div "**********" at bounding box center [227, 79] width 256 height 111
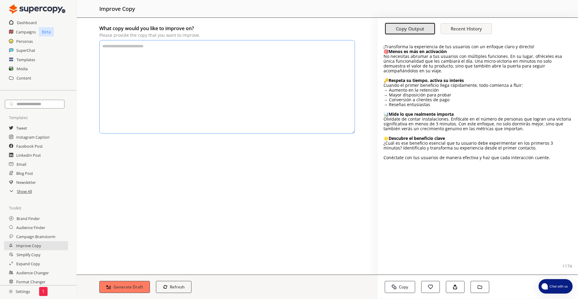
paste textarea "**********"
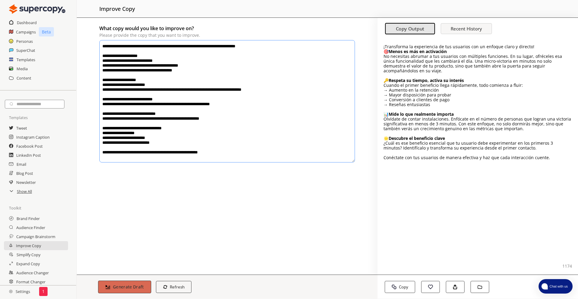
type textarea "**********"
click at [119, 289] on b "Generate Draft" at bounding box center [128, 287] width 31 height 6
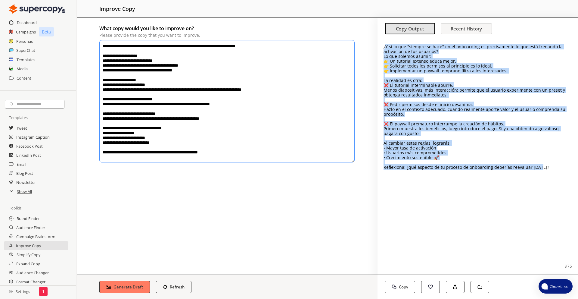
drag, startPoint x: 385, startPoint y: 45, endPoint x: 553, endPoint y: 201, distance: 228.8
click at [553, 201] on div "¿Y si lo que "siempre se hace" en el onboarding es precisamente lo que está fre…" at bounding box center [478, 157] width 201 height 236
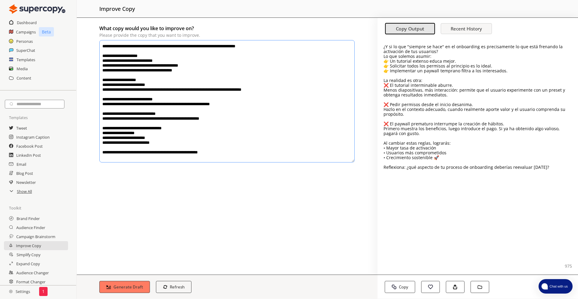
click at [553, 201] on div "¿Y si lo que "siempre se hace" en el onboarding es precisamente lo que está fre…" at bounding box center [478, 157] width 201 height 236
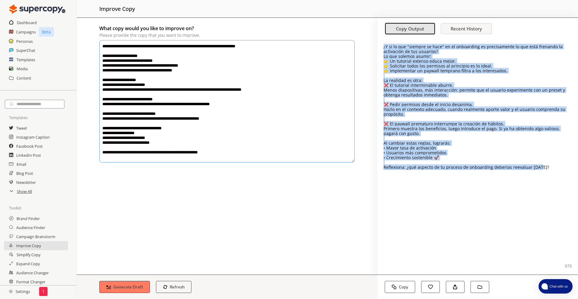
drag, startPoint x: 552, startPoint y: 198, endPoint x: 380, endPoint y: 48, distance: 227.9
click at [380, 48] on div "¿Y si lo que "siempre se hace" en el onboarding es precisamente lo que está fre…" at bounding box center [478, 157] width 201 height 236
copy div "¿Y si lo que "siempre se hace" en el onboarding es precisamente lo que está fre…"
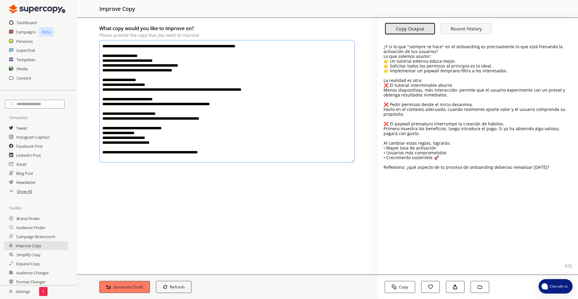
drag, startPoint x: 214, startPoint y: 131, endPoint x: 104, endPoint y: 41, distance: 141.2
click at [104, 41] on textarea "**********" at bounding box center [226, 101] width 255 height 122
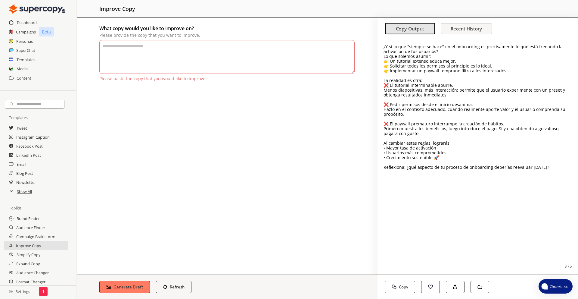
paste textarea "**********"
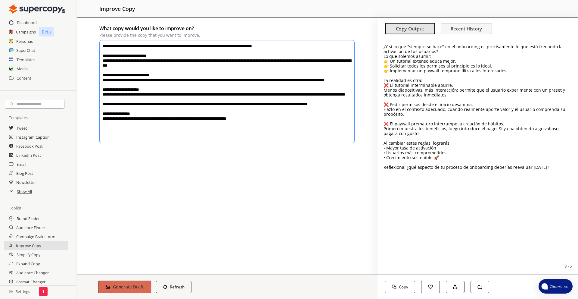
type textarea "**********"
click at [104, 287] on button "Generate Draft" at bounding box center [124, 286] width 53 height 13
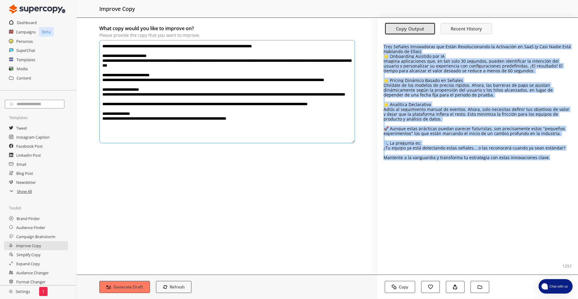
drag, startPoint x: 390, startPoint y: 52, endPoint x: 551, endPoint y: 161, distance: 193.7
click at [551, 161] on div "Tres Señales Innovadoras que Están Revolucionando la Activación en SaaS (y Casi…" at bounding box center [478, 157] width 201 height 236
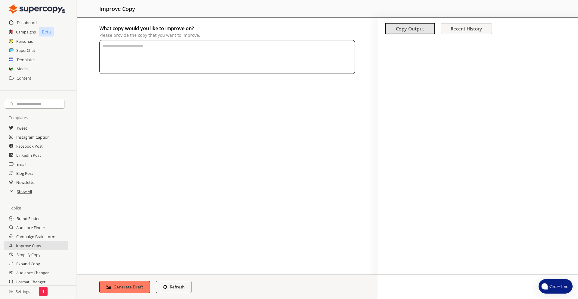
click at [182, 41] on textarea "What copy would you like to improve on? Please provide the copy that you want t…" at bounding box center [227, 57] width 256 height 34
paste textarea "**********"
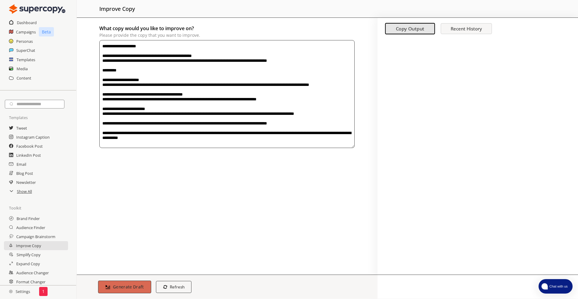
type textarea "**********"
click at [139, 287] on b "Generate Draft" at bounding box center [128, 287] width 31 height 6
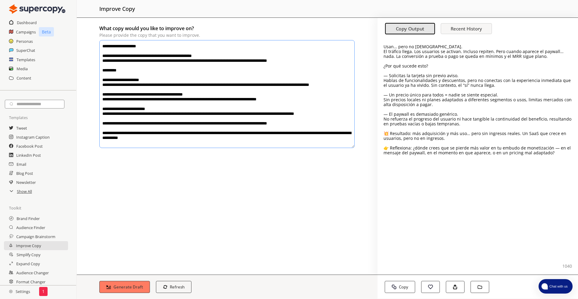
drag, startPoint x: 385, startPoint y: 47, endPoint x: 549, endPoint y: 160, distance: 199.6
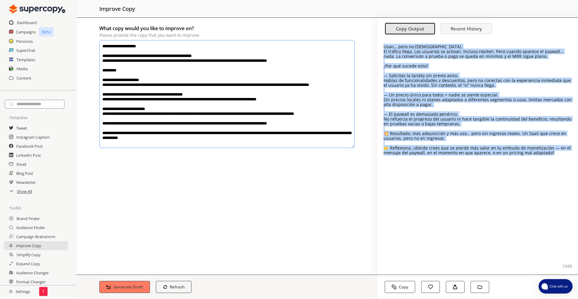
drag, startPoint x: 548, startPoint y: 156, endPoint x: 384, endPoint y: 45, distance: 198.3
click at [384, 45] on div "Usan… pero no pagan. El tráfico llega. Los usuarios se activan. Incluso repiten…" at bounding box center [478, 157] width 201 height 236
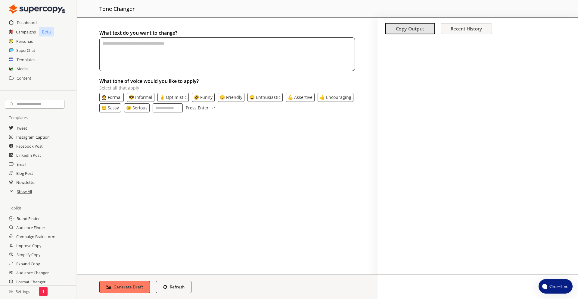
click at [238, 67] on textarea "textarea-textarea" at bounding box center [227, 54] width 256 height 34
paste textarea "**********"
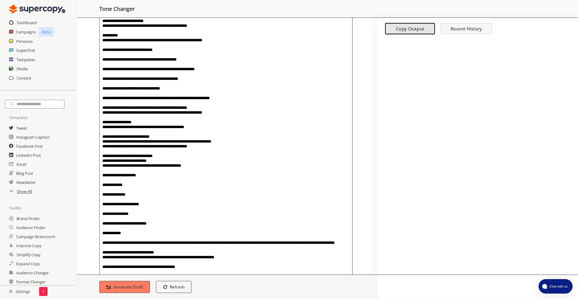
scroll to position [126, 0]
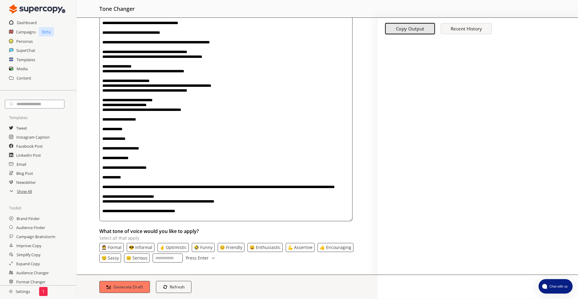
type textarea "**********"
click at [118, 248] on p "🤵 Formal" at bounding box center [111, 247] width 20 height 5
click at [179, 258] on input "What tone of voice would you like to apply? Select all that apply" at bounding box center [168, 257] width 30 height 9
type input "*****"
click at [137, 287] on b "Generate Draft" at bounding box center [128, 287] width 31 height 6
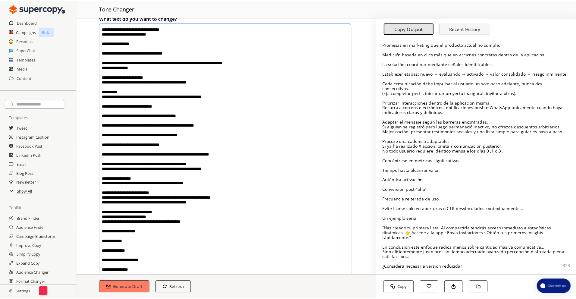
scroll to position [0, 0]
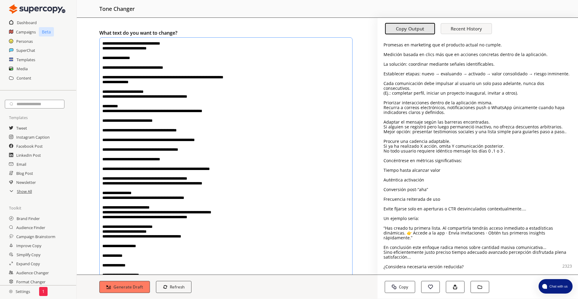
click at [41, 291] on div "1" at bounding box center [43, 291] width 8 height 9
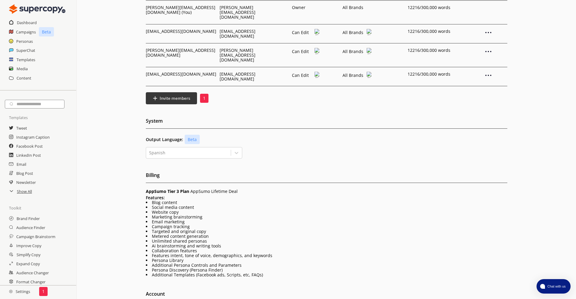
scroll to position [70, 0]
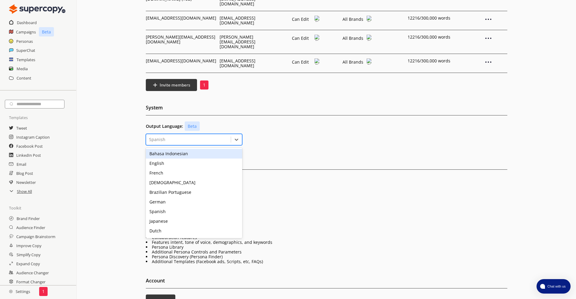
click at [173, 136] on div at bounding box center [188, 139] width 79 height 6
click at [281, 121] on div "Output Language: Beta" at bounding box center [326, 125] width 361 height 9
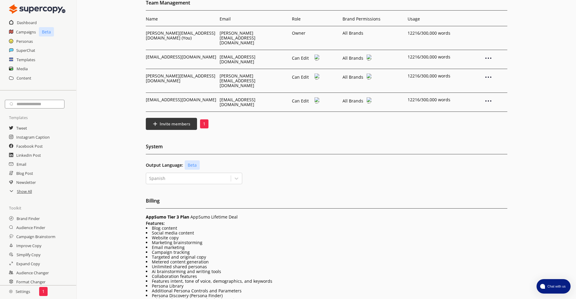
scroll to position [0, 0]
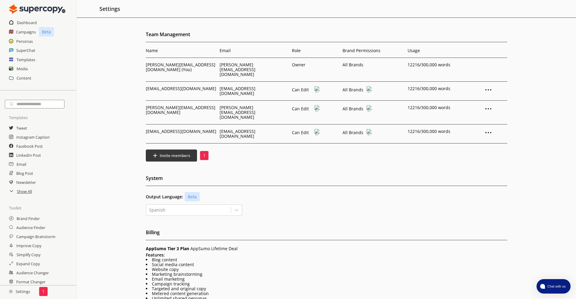
click at [24, 291] on h2 "Settings" at bounding box center [19, 291] width 39 height 12
click at [38, 291] on h2 "Settings" at bounding box center [19, 291] width 39 height 12
click at [42, 291] on p "1" at bounding box center [43, 291] width 2 height 5
click at [22, 291] on h2 "Settings" at bounding box center [19, 291] width 39 height 12
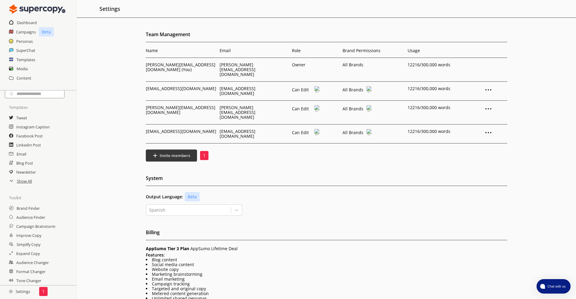
click at [17, 291] on h2 "Settings" at bounding box center [19, 291] width 39 height 12
click at [39, 291] on div "1" at bounding box center [43, 291] width 8 height 9
click at [10, 292] on img at bounding box center [11, 291] width 4 height 4
drag, startPoint x: 19, startPoint y: 14, endPoint x: 17, endPoint y: 19, distance: 4.8
click at [19, 14] on img at bounding box center [37, 9] width 56 height 12
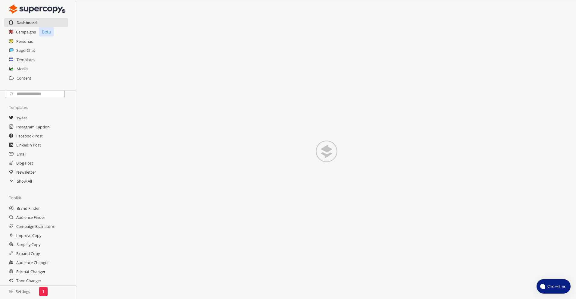
click at [17, 19] on h2 "Dashboard" at bounding box center [27, 22] width 20 height 9
click at [22, 10] on img at bounding box center [37, 9] width 56 height 12
click at [560, 285] on span "Chat with us" at bounding box center [556, 286] width 22 height 5
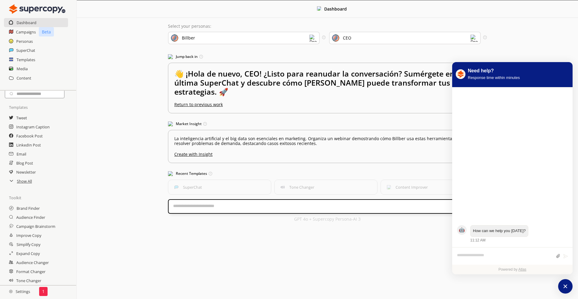
click at [505, 255] on textarea "atlas-composer" at bounding box center [505, 256] width 96 height 8
type textarea "**********"
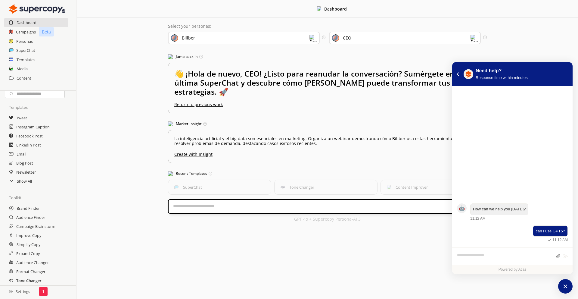
click at [29, 278] on h2 "Tone Changer" at bounding box center [28, 280] width 25 height 9
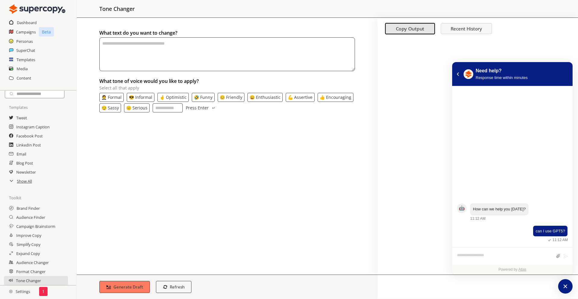
click at [190, 49] on textarea "textarea-textarea" at bounding box center [227, 54] width 256 height 34
paste textarea "**********"
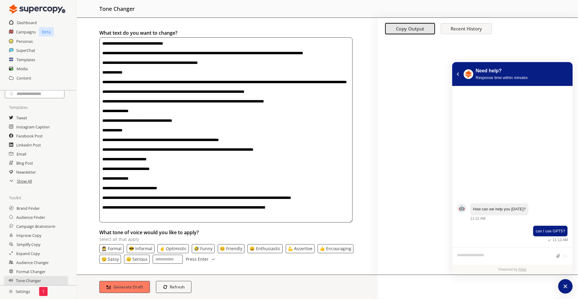
type textarea "**********"
click at [117, 247] on p "🤵 Formal" at bounding box center [111, 248] width 20 height 5
click at [167, 258] on input "What tone of voice would you like to apply? Select all that apply" at bounding box center [168, 258] width 30 height 9
type input "**********"
click at [190, 258] on p "Press Enter" at bounding box center [197, 259] width 23 height 5
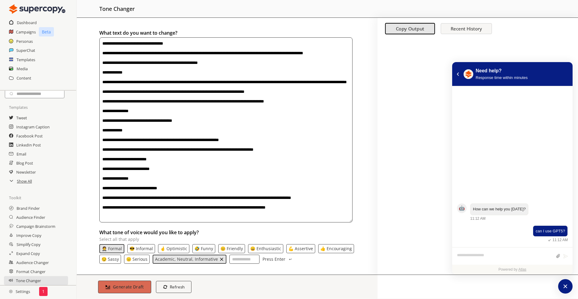
click at [138, 282] on button "Generate Draft" at bounding box center [124, 286] width 53 height 13
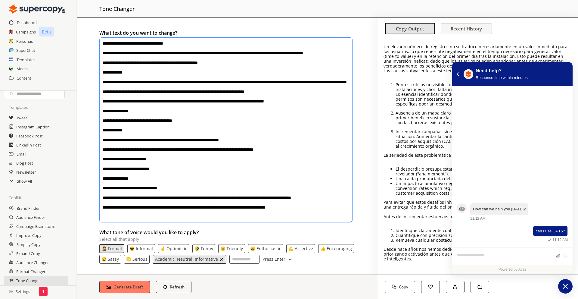
click at [567, 284] on icon "atlas-launcher" at bounding box center [565, 286] width 5 height 5
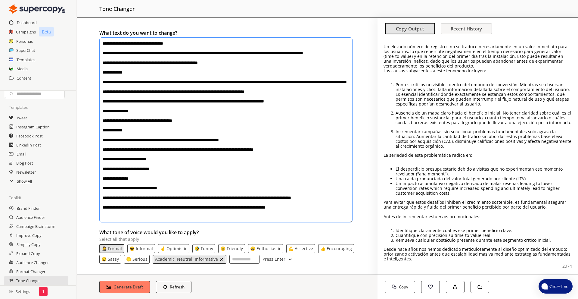
scroll to position [2, 0]
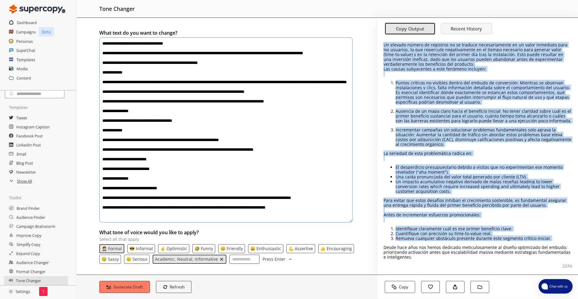
drag, startPoint x: 384, startPoint y: 47, endPoint x: 469, endPoint y: 238, distance: 209.1
click at [459, 220] on div "Un elevado número de registros no se traduce necesariamente en un valor inmedia…" at bounding box center [478, 150] width 189 height 217
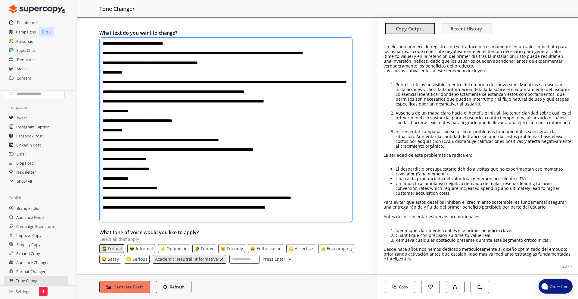
scroll to position [0, 0]
drag, startPoint x: 547, startPoint y: 238, endPoint x: 385, endPoint y: 47, distance: 250.2
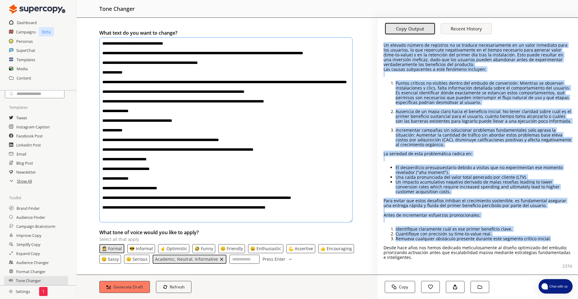
drag, startPoint x: 385, startPoint y: 47, endPoint x: 552, endPoint y: 237, distance: 253.5
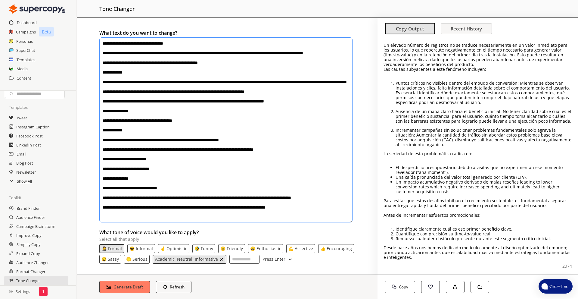
scroll to position [2, 0]
copy div "Lo ipsumdo sitame co adipiscin el se doeiusm temporincididu ut la etdol magnaal…"
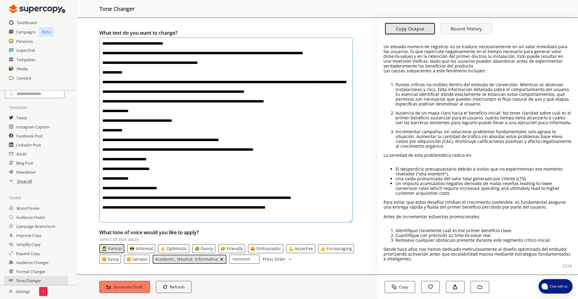
drag, startPoint x: 535, startPoint y: 231, endPoint x: 384, endPoint y: 48, distance: 237.0
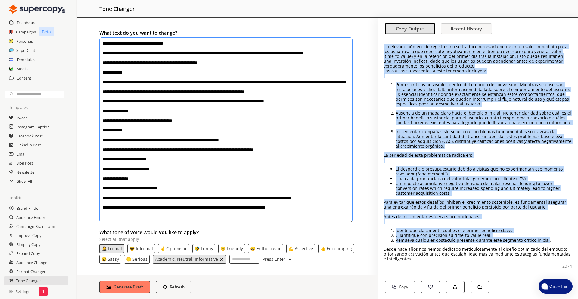
drag, startPoint x: 384, startPoint y: 48, endPoint x: 545, endPoint y: 241, distance: 251.3
click at [545, 241] on div "Un elevado número de registros no se traduce necesariamente en un valor inmedia…" at bounding box center [478, 152] width 189 height 217
drag, startPoint x: 409, startPoint y: 287, endPoint x: 391, endPoint y: 272, distance: 22.6
click at [409, 287] on b "Copy" at bounding box center [404, 287] width 10 height 6
copy div "Lo ipsumdo sitame co adipiscin el se doeiusm temporincididu ut la etdol magnaal…"
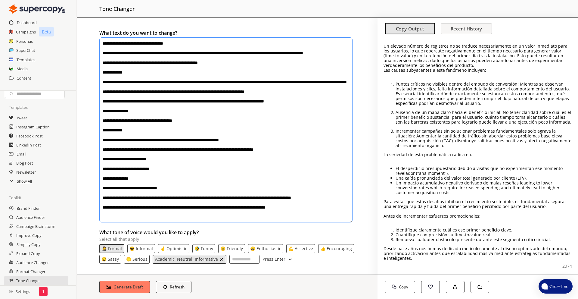
drag, startPoint x: 101, startPoint y: 43, endPoint x: 222, endPoint y: 236, distance: 228.2
click at [222, 236] on div "What text do you want to change? What tone of voice would you like to apply? Se…" at bounding box center [227, 146] width 301 height 257
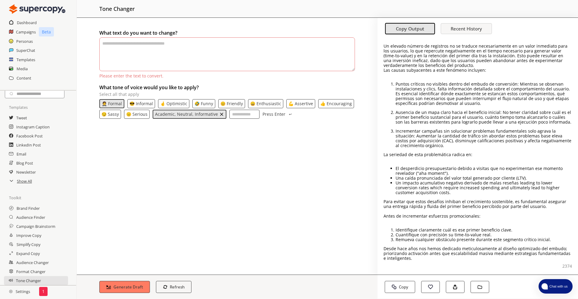
paste textarea "**********"
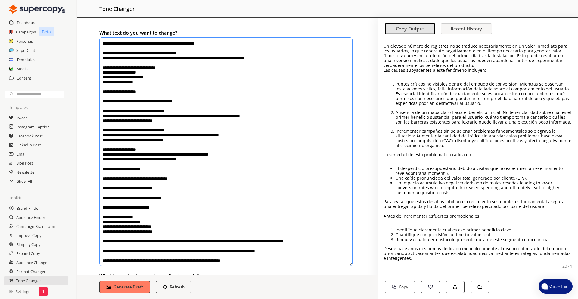
scroll to position [45, 0]
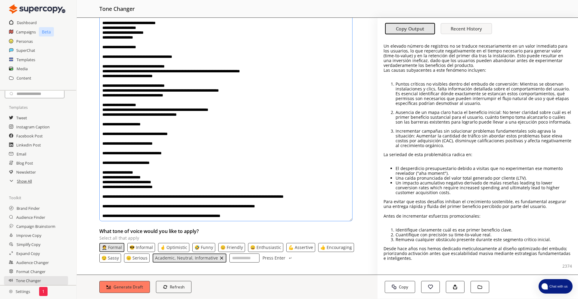
type textarea "**********"
drag, startPoint x: 123, startPoint y: 293, endPoint x: 124, endPoint y: 288, distance: 4.6
click at [123, 292] on div "Generate Draft Refresh regenerate" at bounding box center [227, 286] width 301 height 24
click at [124, 288] on b "Generate Draft" at bounding box center [128, 287] width 31 height 6
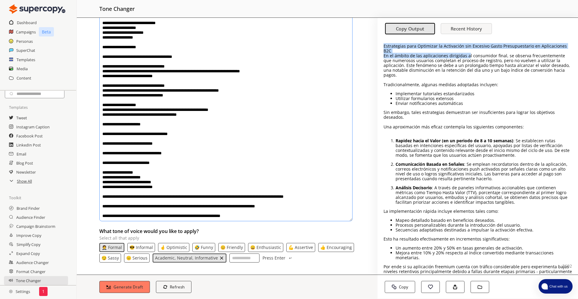
drag, startPoint x: 383, startPoint y: 46, endPoint x: 467, endPoint y: 51, distance: 83.9
click at [467, 51] on div "Estrategias para Optimizar la Activación sin Excesivo Gasto Presupuestario en A…" at bounding box center [478, 173] width 189 height 259
click at [467, 53] on p "En el ámbito de las aplicaciones dirigidas al consumidor final, se observa frec…" at bounding box center [478, 65] width 189 height 24
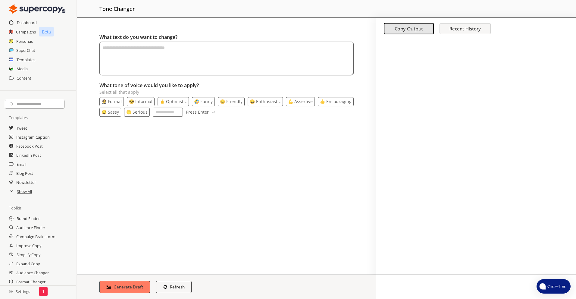
drag, startPoint x: 383, startPoint y: 47, endPoint x: 512, endPoint y: 77, distance: 133.0
click at [315, 60] on textarea "textarea-textarea" at bounding box center [226, 54] width 254 height 34
paste textarea "**********"
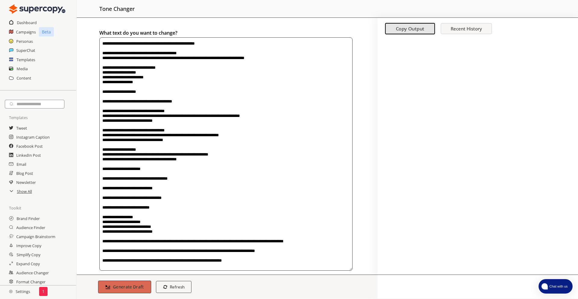
type textarea "**********"
click at [130, 289] on b "Generate Draft" at bounding box center [128, 287] width 31 height 6
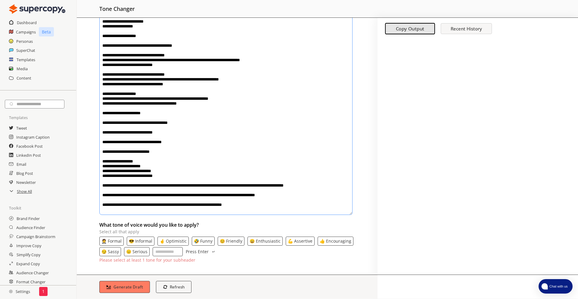
click at [116, 242] on p "🤵 Formal" at bounding box center [111, 241] width 20 height 5
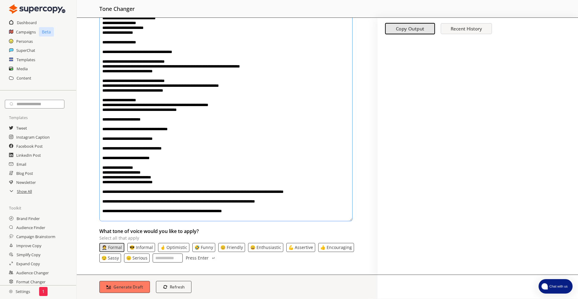
click at [167, 254] on input "What tone of voice would you like to apply? Select all that apply" at bounding box center [168, 257] width 30 height 9
click at [170, 261] on input "**********" at bounding box center [168, 257] width 30 height 9
click at [171, 259] on input "**********" at bounding box center [168, 257] width 30 height 9
click at [176, 258] on input "**********" at bounding box center [168, 257] width 30 height 9
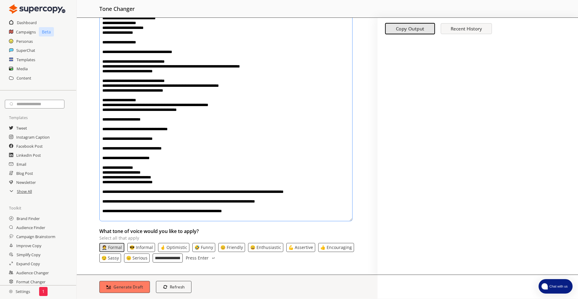
scroll to position [0, 20]
type input "**********"
click at [119, 246] on p "🤵 Formal" at bounding box center [112, 247] width 20 height 5
click at [197, 256] on p "Press Enter" at bounding box center [197, 257] width 23 height 5
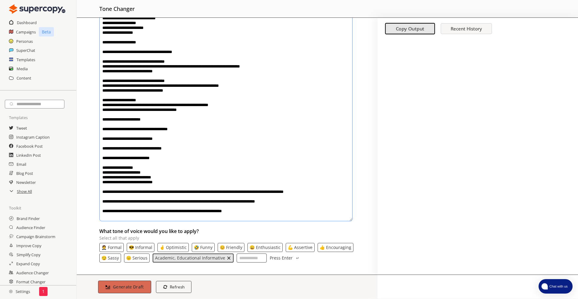
click at [133, 286] on b "Generate Draft" at bounding box center [128, 287] width 31 height 6
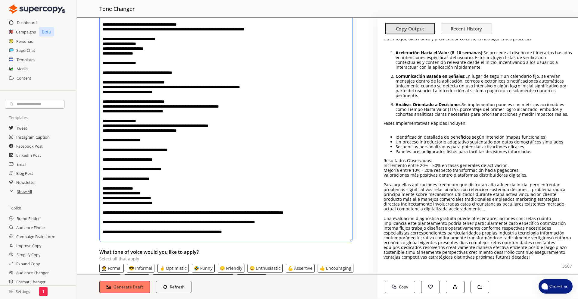
scroll to position [49, 0]
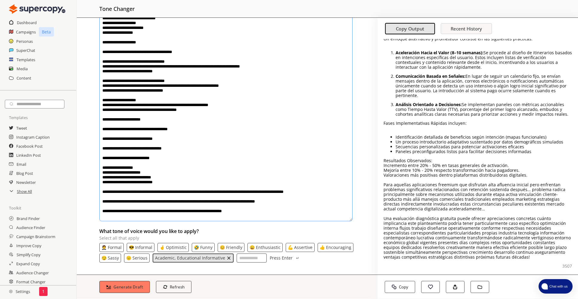
click at [167, 258] on p "academic, educational informative" at bounding box center [190, 257] width 70 height 5
click at [167, 258] on input "What tone of voice would you like to apply? Select all that apply" at bounding box center [168, 257] width 30 height 9
drag, startPoint x: 169, startPoint y: 257, endPoint x: 159, endPoint y: 257, distance: 10.5
click at [159, 257] on input "**********" at bounding box center [168, 257] width 30 height 9
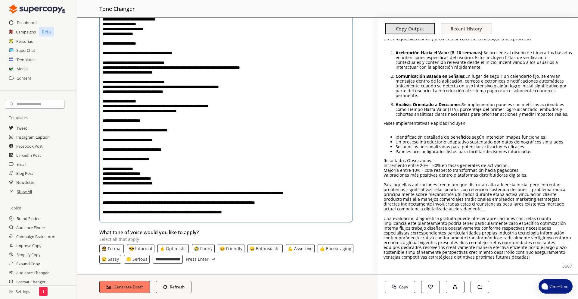
click at [156, 259] on input "**********" at bounding box center [168, 258] width 30 height 9
type input "**********"
click at [187, 259] on p "Press Enter" at bounding box center [197, 259] width 23 height 5
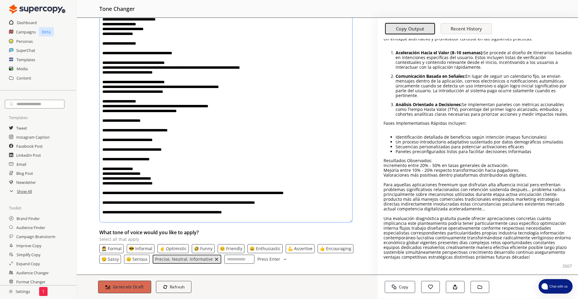
click at [125, 281] on button "Generate Draft" at bounding box center [124, 286] width 53 height 13
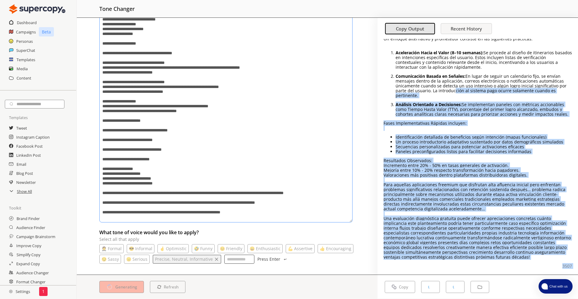
scroll to position [0, 0]
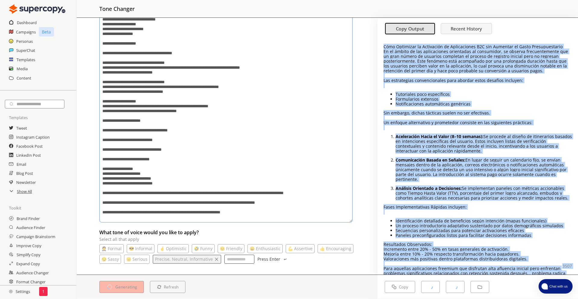
drag, startPoint x: 527, startPoint y: 262, endPoint x: 385, endPoint y: 41, distance: 262.9
click at [385, 41] on div "Cómo Optimizar la Activación de Aplicaciones B2C sin Aumentar el Gasto Presupue…" at bounding box center [478, 164] width 201 height 269
copy div "Cómo Optimizar la Activación de Aplicaciones B2C sin Aumentar el Gasto Presupue…"
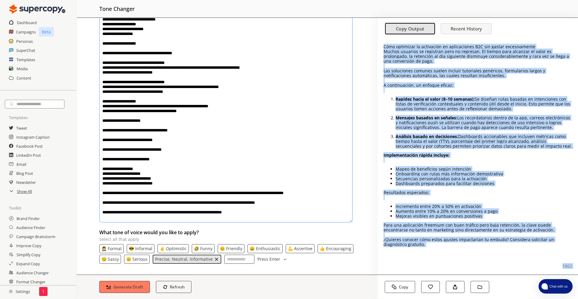
click at [501, 143] on li "Análisis basado en decisiones: Dashboards accionables que incluyen métricas com…" at bounding box center [484, 141] width 176 height 14
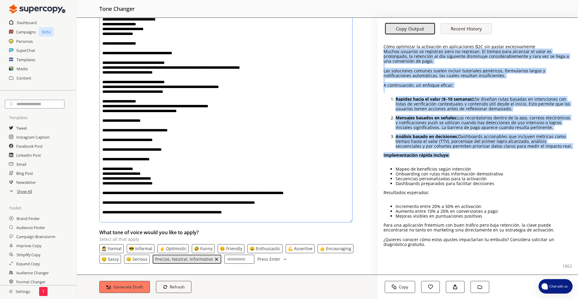
drag, startPoint x: 384, startPoint y: 52, endPoint x: 516, endPoint y: 154, distance: 166.0
click at [516, 154] on div "Cómo optimizar la activación en aplicaciones B2C sin gastar excesivamente Mucho…" at bounding box center [478, 145] width 189 height 202
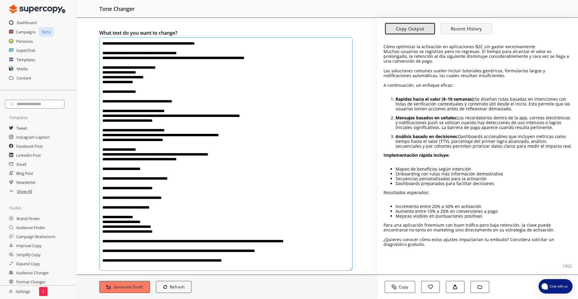
drag, startPoint x: 268, startPoint y: 214, endPoint x: 102, endPoint y: 5, distance: 267.3
click at [102, 5] on div "Menu tone changer What text do you want to change? What tone of voice would you…" at bounding box center [327, 149] width 501 height 299
paste textarea "**********"
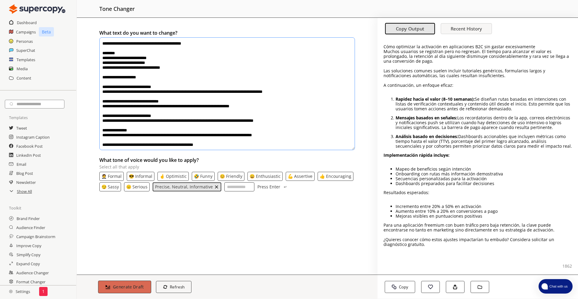
click at [130, 288] on b "Generate Draft" at bounding box center [128, 287] width 31 height 6
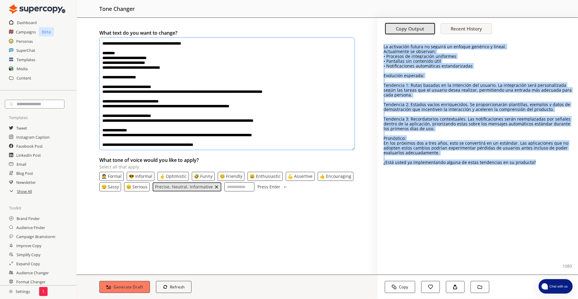
drag, startPoint x: 535, startPoint y: 167, endPoint x: 378, endPoint y: 38, distance: 203.7
click at [378, 38] on div "La activación futura no seguirá un enfoque genérico y lineal. Actualmente se ob…" at bounding box center [478, 164] width 201 height 269
copy div "La activación futura no seguirá un enfoque genérico y lineal. Actualmente se ob…"
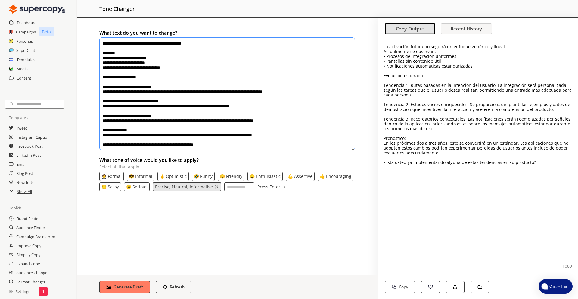
drag, startPoint x: 259, startPoint y: 145, endPoint x: 93, endPoint y: 37, distance: 198.1
click at [93, 37] on div "**********" at bounding box center [227, 146] width 301 height 257
paste textarea "**********"
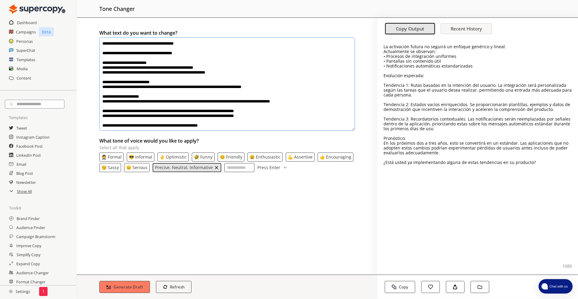
click at [120, 40] on textarea "**********" at bounding box center [227, 83] width 256 height 93
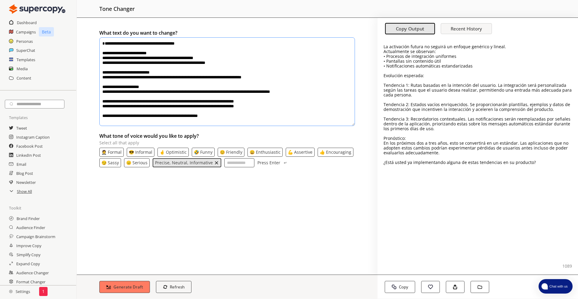
click at [240, 126] on div "**********" at bounding box center [227, 81] width 256 height 89
click at [240, 122] on textarea "**********" at bounding box center [227, 81] width 256 height 89
type textarea "**********"
click at [137, 285] on b "Generate Draft" at bounding box center [128, 287] width 31 height 6
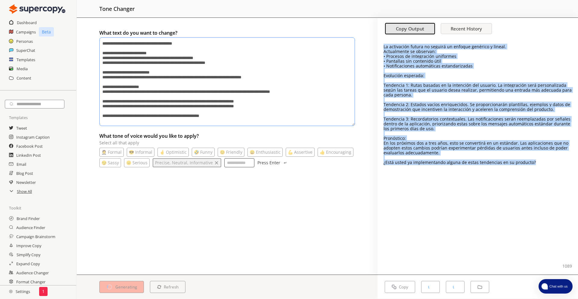
drag, startPoint x: 538, startPoint y: 163, endPoint x: 382, endPoint y: 44, distance: 196.0
click at [382, 44] on div "La activación futura no seguirá un enfoque genérico y lineal. Actualmente se ob…" at bounding box center [478, 157] width 201 height 236
copy div "La activación futura no seguirá un enfoque genérico y lineal. Actualmente se ob…"
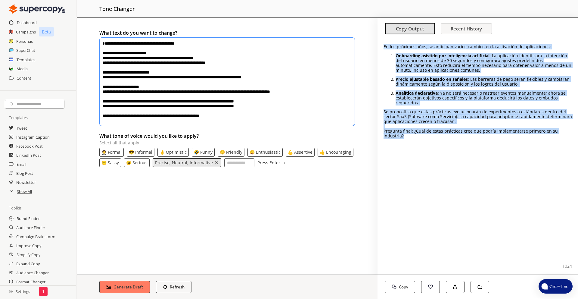
drag, startPoint x: 385, startPoint y: 47, endPoint x: 461, endPoint y: 138, distance: 118.6
click at [461, 138] on div "En los próximos años, se anticipan varios cambios en la activación de aplicacio…" at bounding box center [478, 91] width 189 height 94
copy div "En los próximos años, se anticipan varios cambios en la activación de aplicacio…"
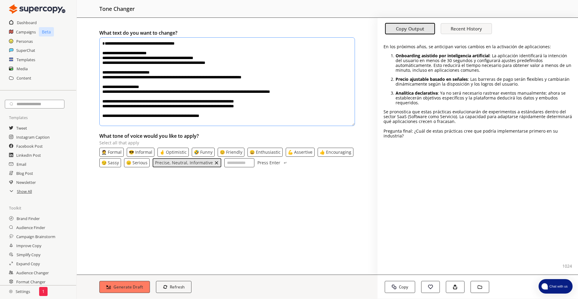
drag, startPoint x: 110, startPoint y: 44, endPoint x: 298, endPoint y: 129, distance: 206.6
click at [298, 129] on div "**********" at bounding box center [227, 146] width 301 height 257
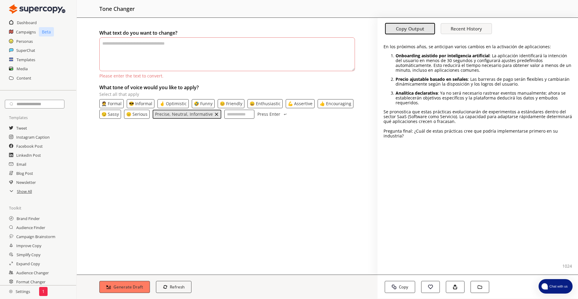
paste textarea "**********"
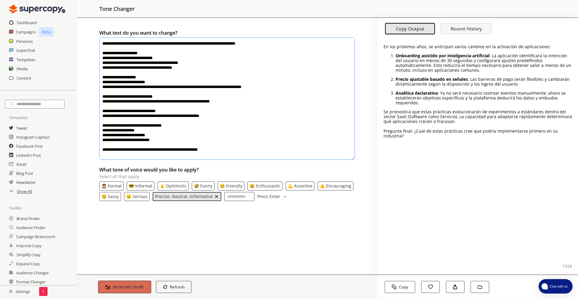
type textarea "**********"
click at [104, 285] on button "Generate Draft" at bounding box center [124, 286] width 53 height 13
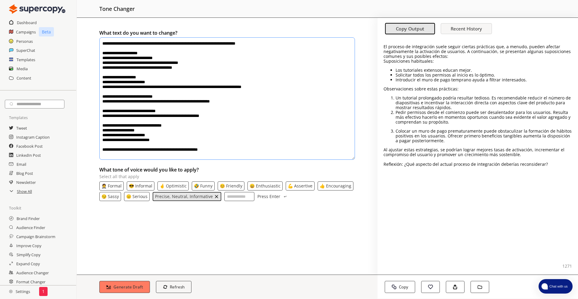
drag, startPoint x: 231, startPoint y: 153, endPoint x: 105, endPoint y: 35, distance: 172.1
click at [105, 35] on div "**********" at bounding box center [227, 94] width 256 height 132
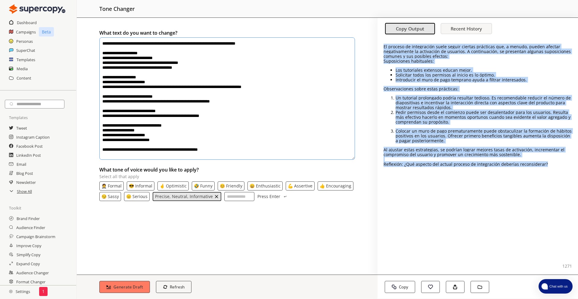
drag, startPoint x: 542, startPoint y: 168, endPoint x: 385, endPoint y: 43, distance: 201.2
click at [385, 43] on div "El proceso de integración suele seguir ciertas prácticas que, a menudo, pueden …" at bounding box center [478, 157] width 201 height 236
copy div "El proceso de integración suele seguir ciertas prácticas que, a menudo, pueden …"
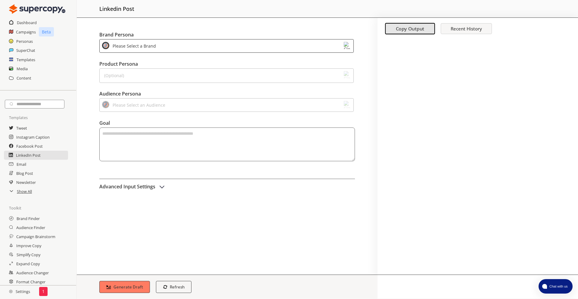
click at [141, 131] on textarea "textarea-textarea" at bounding box center [227, 140] width 256 height 34
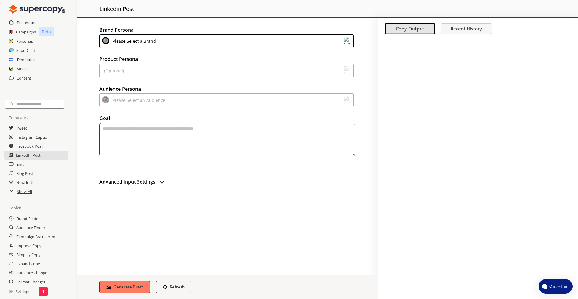
paste textarea "**********"
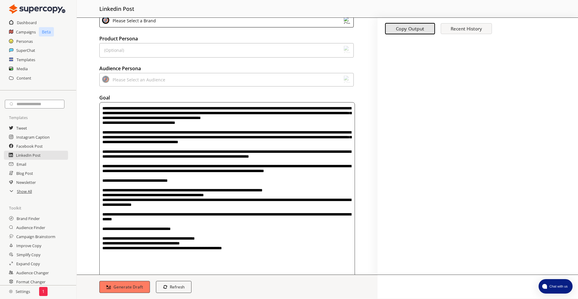
scroll to position [21, 0]
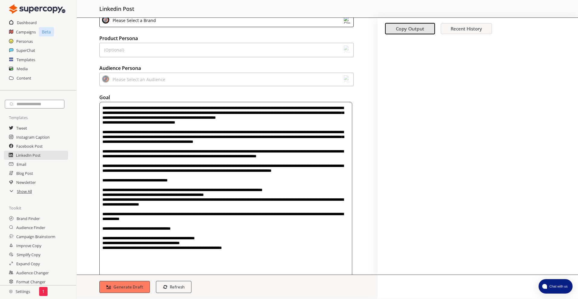
type textarea "**********"
drag, startPoint x: 131, startPoint y: 32, endPoint x: 127, endPoint y: 26, distance: 7.0
click at [128, 29] on div "Brand Persona Please Select a Brand Product Persona (Optional) Audience Persona…" at bounding box center [227, 146] width 301 height 257
click at [127, 25] on div "Please Select a Brand" at bounding box center [226, 21] width 254 height 14
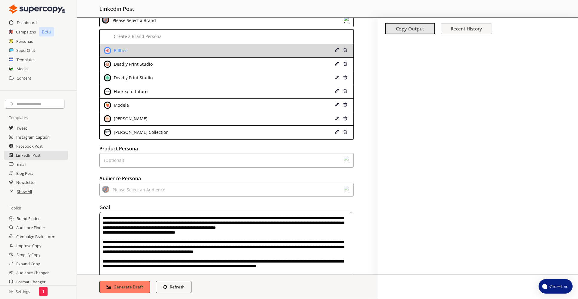
click at [139, 51] on div "Billber" at bounding box center [204, 50] width 200 height 7
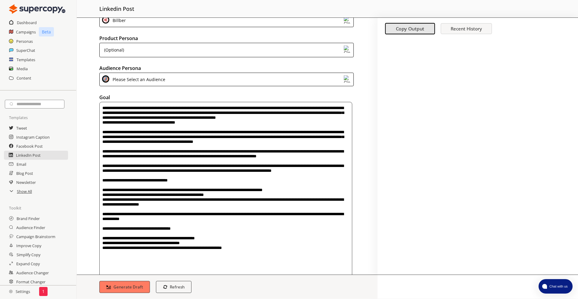
click at [138, 90] on div "Brand Persona Billber Product Persona (Optional) Audience Persona Please Select…" at bounding box center [227, 146] width 301 height 257
click at [141, 80] on div "Please Select an Audience" at bounding box center [138, 79] width 55 height 8
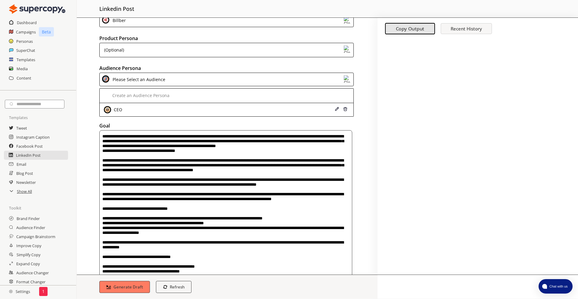
drag, startPoint x: 133, startPoint y: 112, endPoint x: 130, endPoint y: 135, distance: 23.4
click at [133, 112] on div "CEO" at bounding box center [204, 109] width 200 height 7
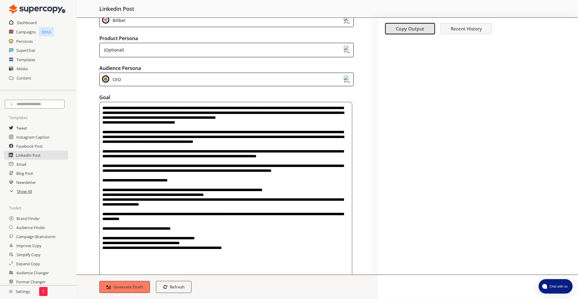
scroll to position [65, 0]
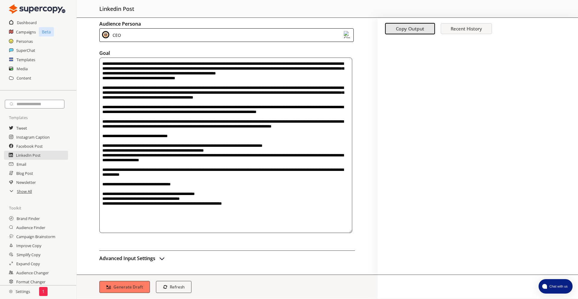
click at [119, 265] on div "Brand Persona Billber Product Persona (Optional) Audience Persona CEO Goal Adva…" at bounding box center [227, 146] width 301 height 257
click at [120, 264] on div "Brand Persona Billber Product Persona (Optional) Audience Persona CEO Goal Adva…" at bounding box center [227, 146] width 301 height 257
drag, startPoint x: 120, startPoint y: 261, endPoint x: 120, endPoint y: 269, distance: 7.2
click at [120, 261] on h2 "Advanced Input Settings" at bounding box center [127, 258] width 56 height 9
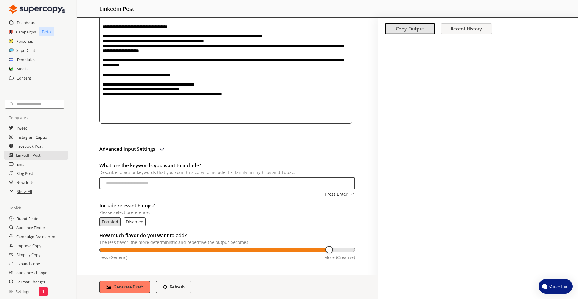
click at [214, 245] on div "How much flavor do you want to add? The less flavor, the more deterministic and…" at bounding box center [227, 247] width 256 height 32
type input "**"
click at [217, 249] on input "temperature-input" at bounding box center [227, 250] width 255 height 5
click at [138, 288] on b "Generate Draft" at bounding box center [128, 287] width 31 height 6
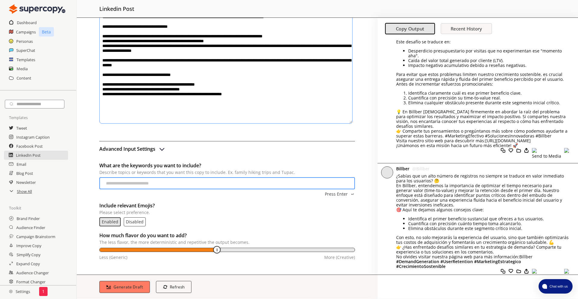
scroll to position [0, 0]
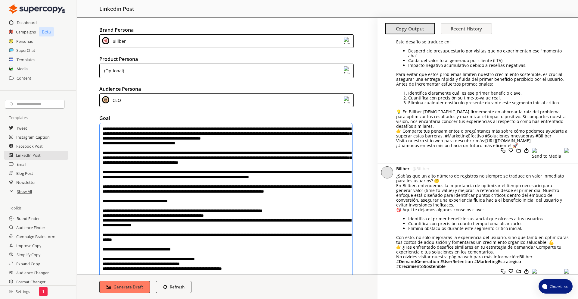
drag, startPoint x: 267, startPoint y: 113, endPoint x: 125, endPoint y: -2, distance: 181.6
click at [125, 0] on html "Dashboard Campaigns Beta Personas SuperChat Templates Media Content Templates T…" at bounding box center [289, 156] width 578 height 313
paste textarea "**********"
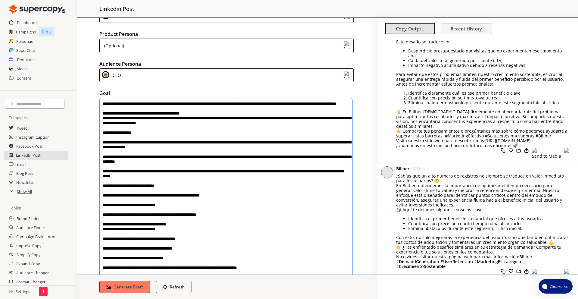
scroll to position [26, 0]
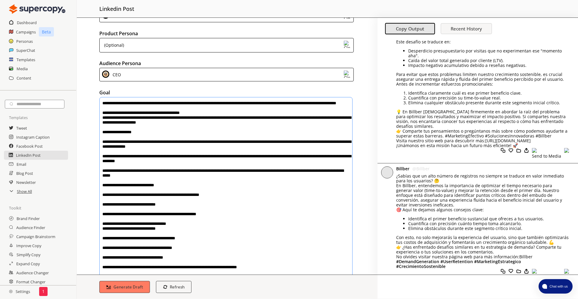
click at [121, 104] on textarea "textarea-textarea" at bounding box center [225, 189] width 253 height 185
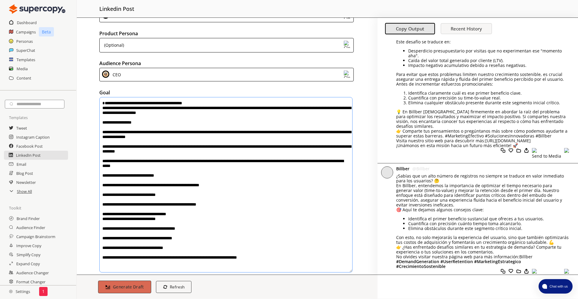
click at [111, 284] on button "Generate Draft" at bounding box center [124, 286] width 53 height 13
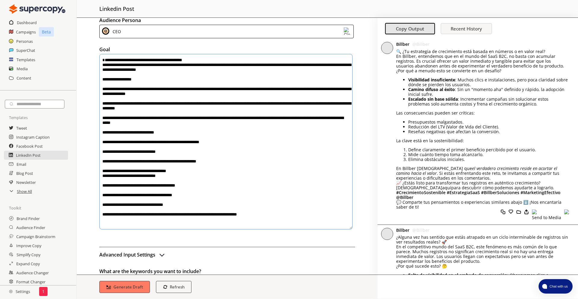
scroll to position [0, 0]
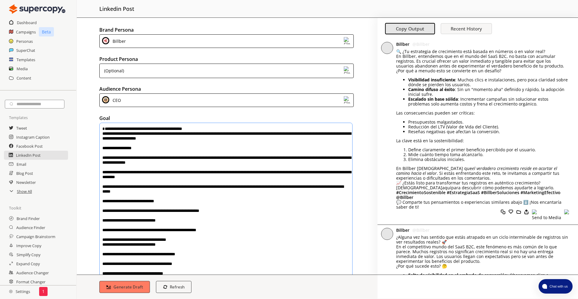
drag, startPoint x: 276, startPoint y: 114, endPoint x: 127, endPoint y: 135, distance: 150.6
click at [127, 135] on textarea "textarea-textarea" at bounding box center [225, 210] width 253 height 175
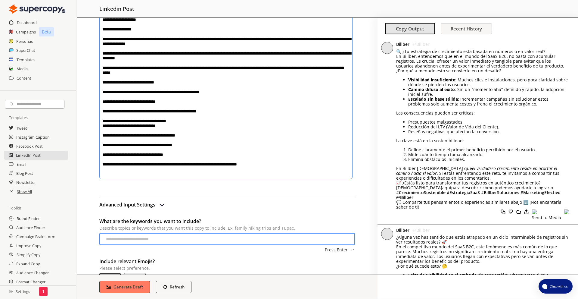
scroll to position [125, 0]
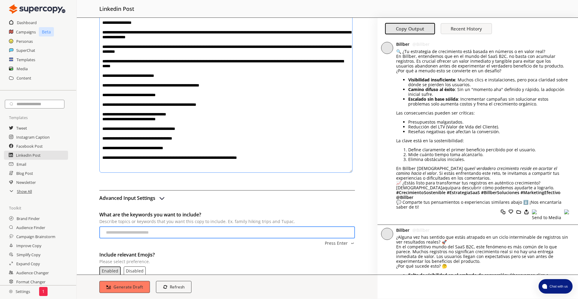
drag, startPoint x: 106, startPoint y: 130, endPoint x: 276, endPoint y: 169, distance: 173.9
click at [276, 169] on textarea "textarea-textarea" at bounding box center [225, 84] width 253 height 175
paste textarea "**********"
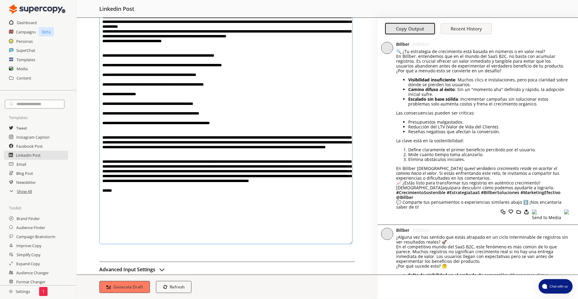
scroll to position [348, 0]
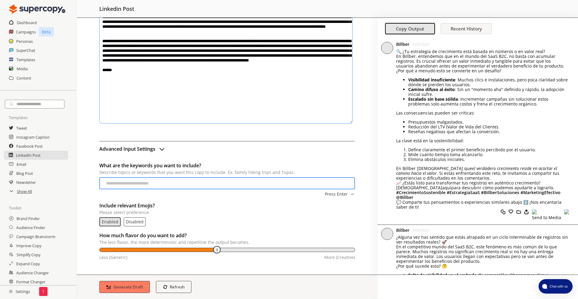
type textarea "**********"
click at [167, 245] on div "How much flavor do you want to add? The less flavor, the more deterministic and…" at bounding box center [227, 247] width 256 height 32
click at [189, 245] on p "The less flavor, the more deterministic and repetitive the output becomes." at bounding box center [227, 242] width 256 height 5
type input "**"
drag, startPoint x: 189, startPoint y: 248, endPoint x: 176, endPoint y: 256, distance: 14.5
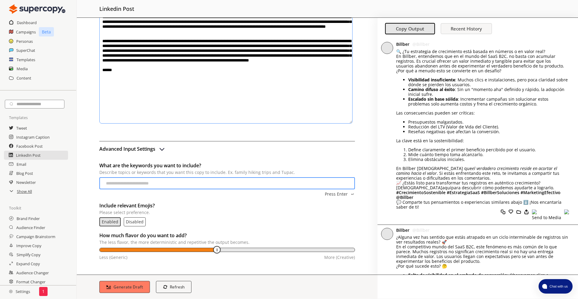
click at [189, 248] on input "temperature-input" at bounding box center [227, 250] width 255 height 5
click at [146, 285] on button "Generate Draft" at bounding box center [124, 286] width 53 height 13
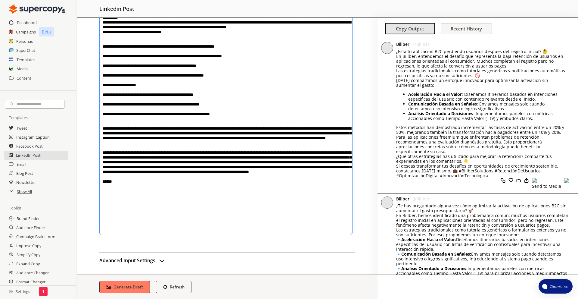
scroll to position [0, 0]
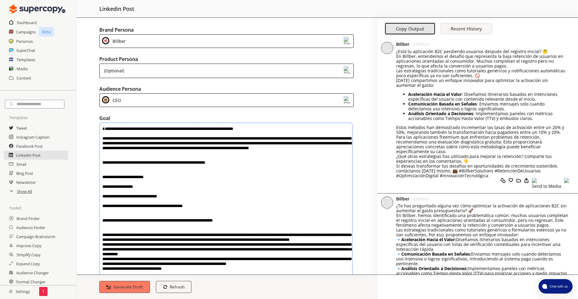
drag, startPoint x: 213, startPoint y: 115, endPoint x: 120, endPoint y: -4, distance: 151.3
click at [120, 0] on html "Dashboard Campaigns Beta Personas SuperChat Templates Media Content Templates T…" at bounding box center [289, 156] width 578 height 313
drag, startPoint x: 396, startPoint y: 52, endPoint x: 511, endPoint y: 56, distance: 114.5
click at [511, 56] on p "¿Está tu aplicación B2C perdiendo usuarios después del registro inicial? 🤔 En B…" at bounding box center [482, 58] width 173 height 19
click at [453, 57] on p "¿Está tu aplicación B2C perdiendo usuarios después del registro inicial? 🤔 En B…" at bounding box center [482, 58] width 173 height 19
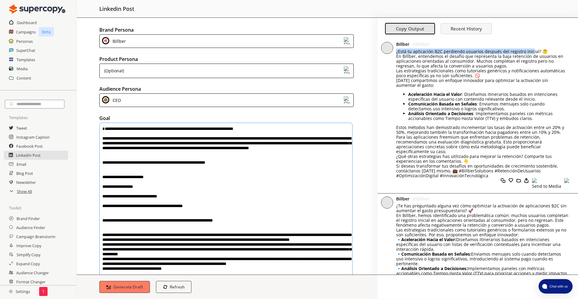
drag, startPoint x: 396, startPoint y: 51, endPoint x: 529, endPoint y: 51, distance: 133.4
click at [529, 51] on div "Billber @ Billber ¿Está tu aplicación B2C perdiendo usuarios después del regist…" at bounding box center [478, 116] width 201 height 154
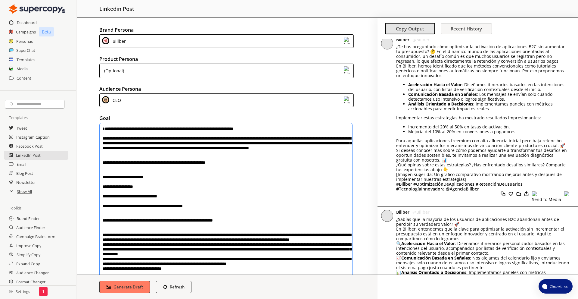
scroll to position [486, 0]
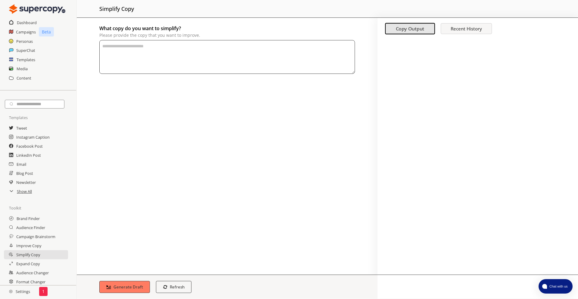
click at [194, 51] on textarea "What copy do you want to simplify? Please provide the copy that you want to imp…" at bounding box center [227, 57] width 256 height 34
paste textarea "**********"
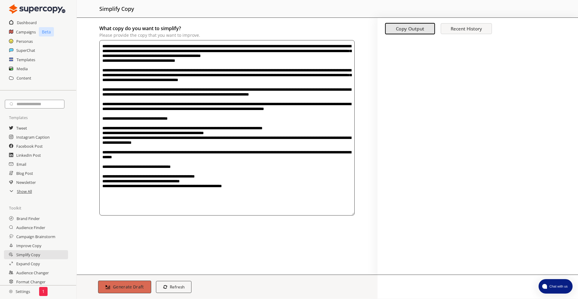
type textarea "**********"
click at [136, 286] on b "Generate Draft" at bounding box center [128, 287] width 31 height 6
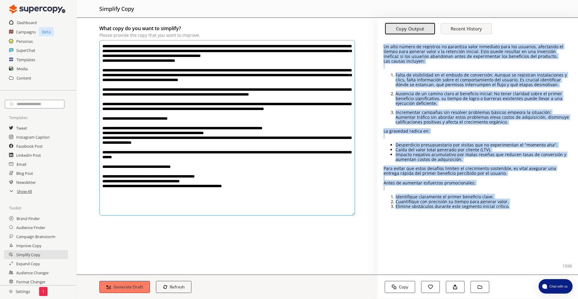
drag, startPoint x: 507, startPoint y: 198, endPoint x: 383, endPoint y: 47, distance: 195.6
click at [383, 47] on div "Un alto número de registros no garantiza valor inmediato para los usuarios, afe…" at bounding box center [478, 157] width 201 height 236
copy div "Lo ipsu dolors am consectet ad elitseddo eiusm temporinc utla etd magnaali, eni…"
drag, startPoint x: 383, startPoint y: 48, endPoint x: 516, endPoint y: 215, distance: 214.1
click at [516, 215] on div "Un alto número de registros no garantiza valor inmediato para los usuarios, afe…" at bounding box center [478, 157] width 201 height 236
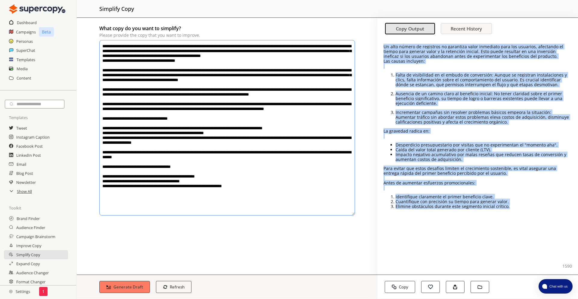
copy div "Lo ipsu dolors am consectet ad elitseddo eiusm temporinc utla etd magnaali, eni…"
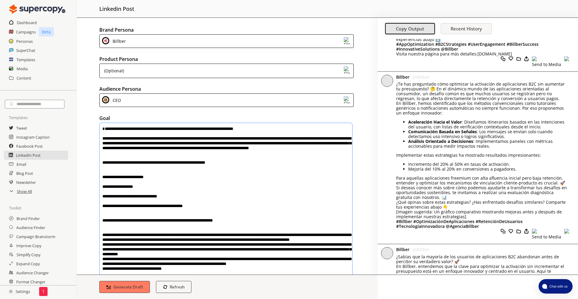
scroll to position [449, 0]
